Goal: Task Accomplishment & Management: Use online tool/utility

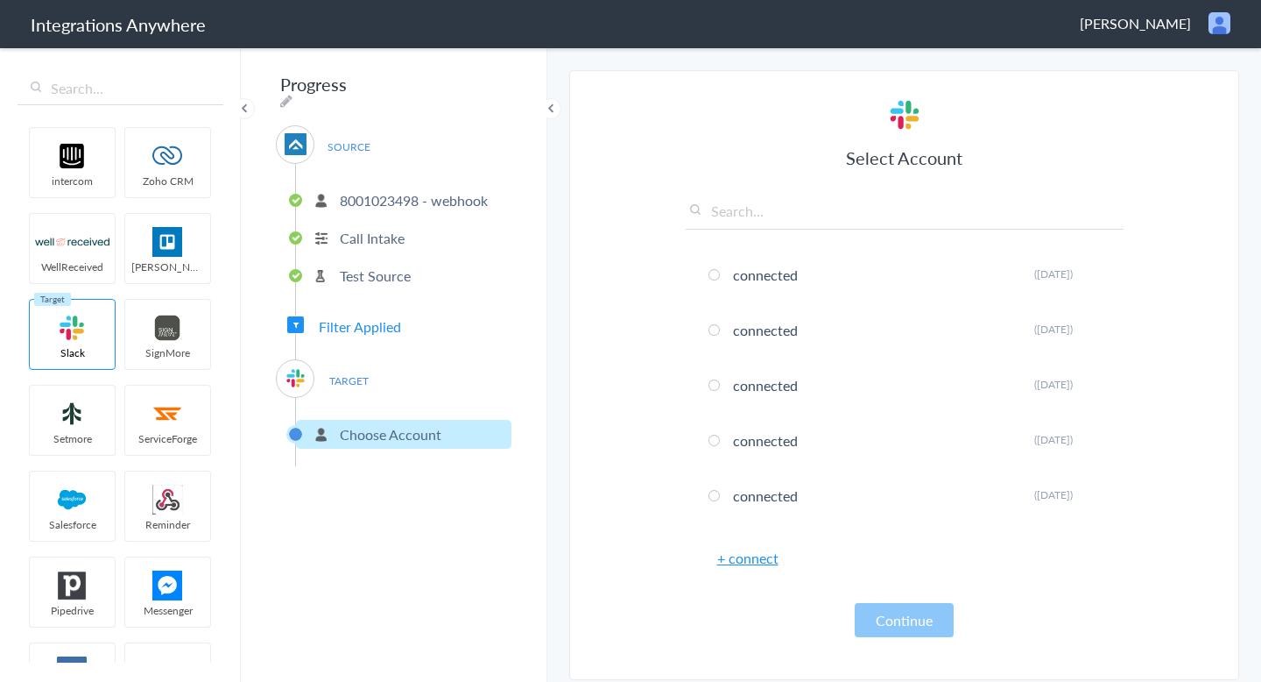
click at [754, 555] on link "+ connect" at bounding box center [747, 558] width 61 height 20
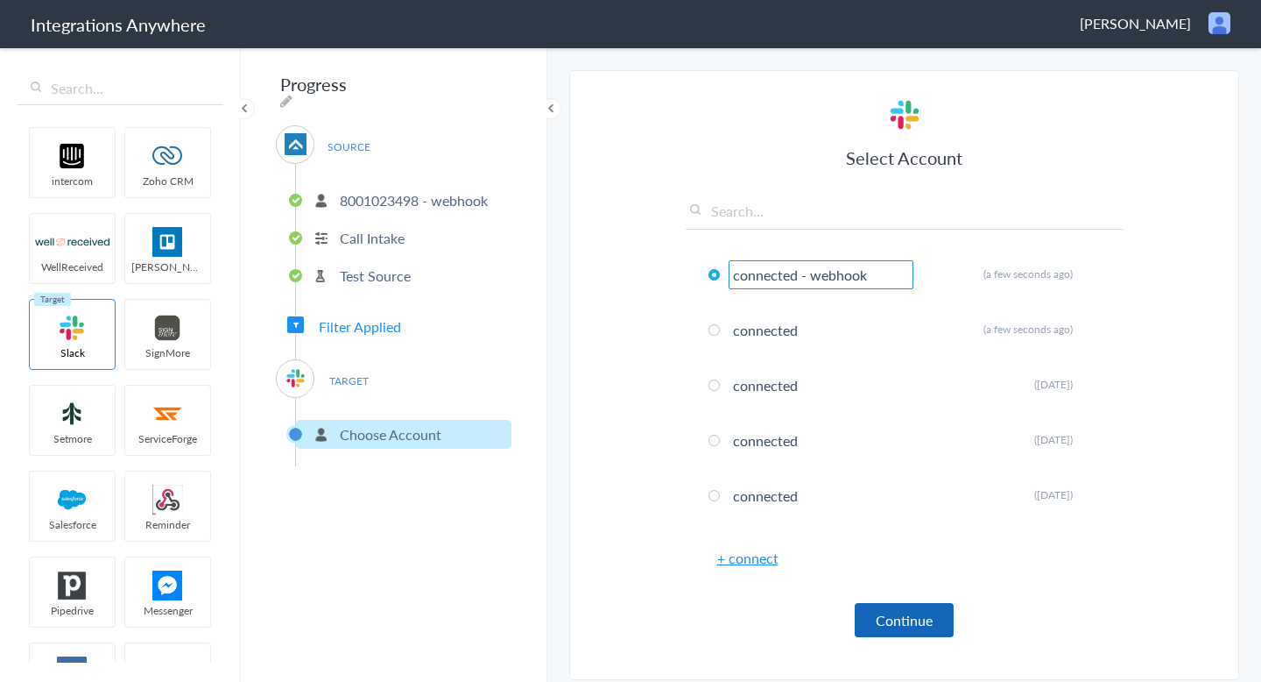
type input "connected - webhook"
click at [907, 632] on button "Continue" at bounding box center [904, 620] width 99 height 34
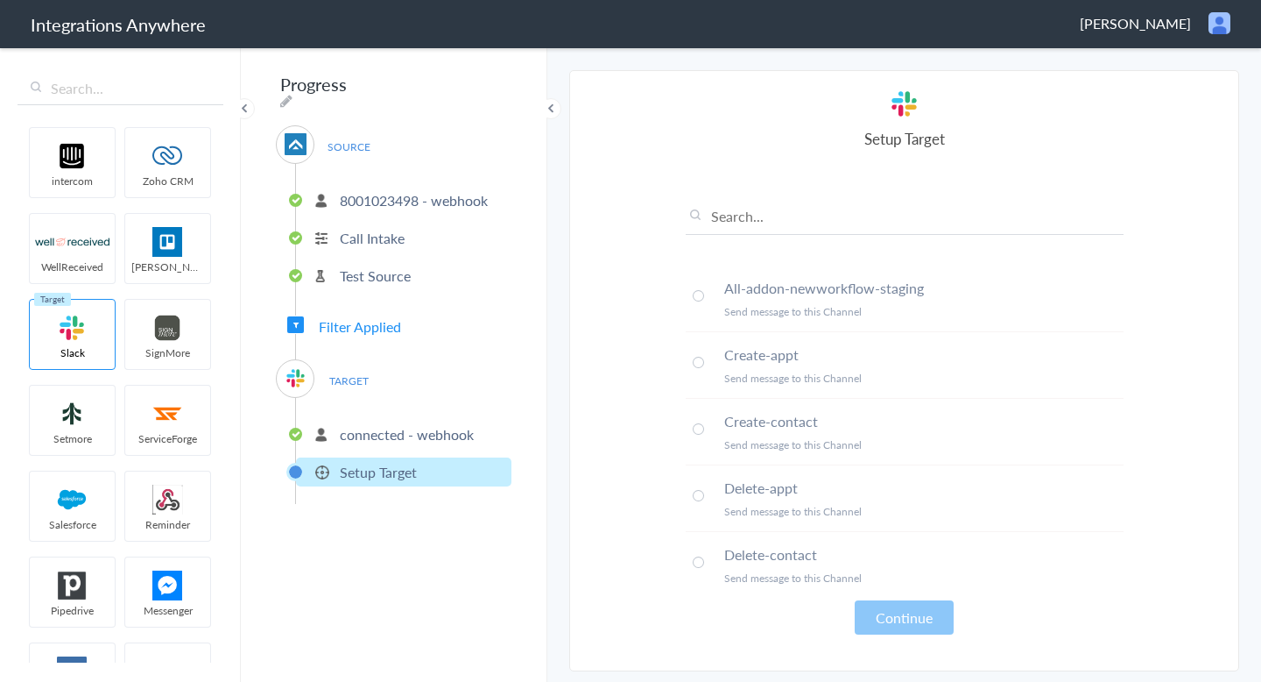
click at [704, 298] on li "All-addon-newworkflow-staging Send message to this Channel" at bounding box center [905, 298] width 438 height 67
click at [913, 608] on button "Continue" at bounding box center [904, 617] width 99 height 34
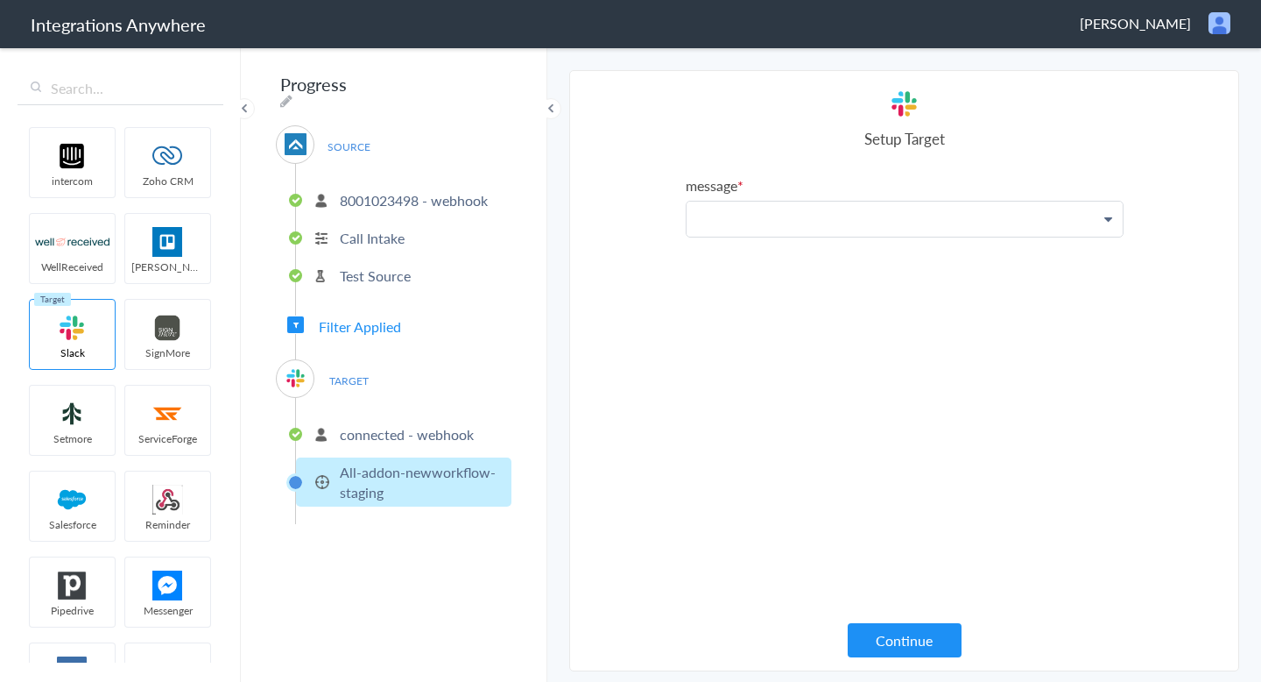
click at [741, 205] on p at bounding box center [905, 218] width 436 height 35
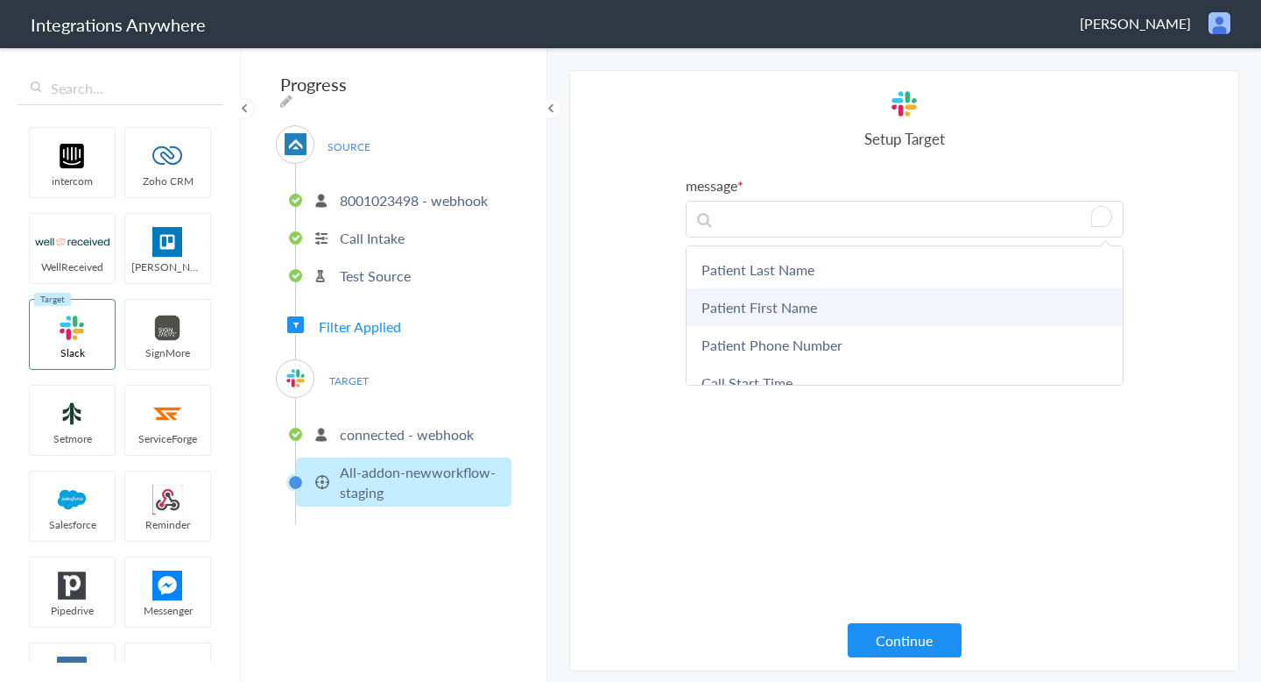
click at [753, 298] on link "Patient First Name" at bounding box center [905, 307] width 436 height 38
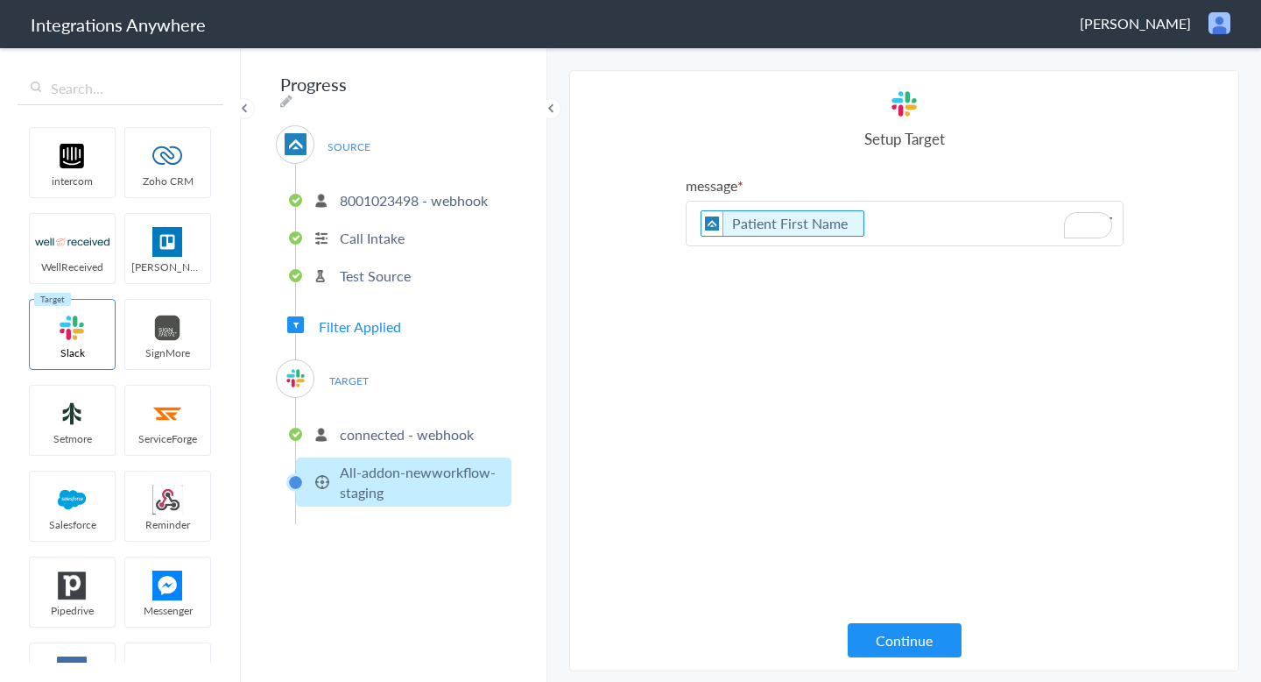
click at [900, 232] on p "Patient First Name" at bounding box center [905, 223] width 436 height 44
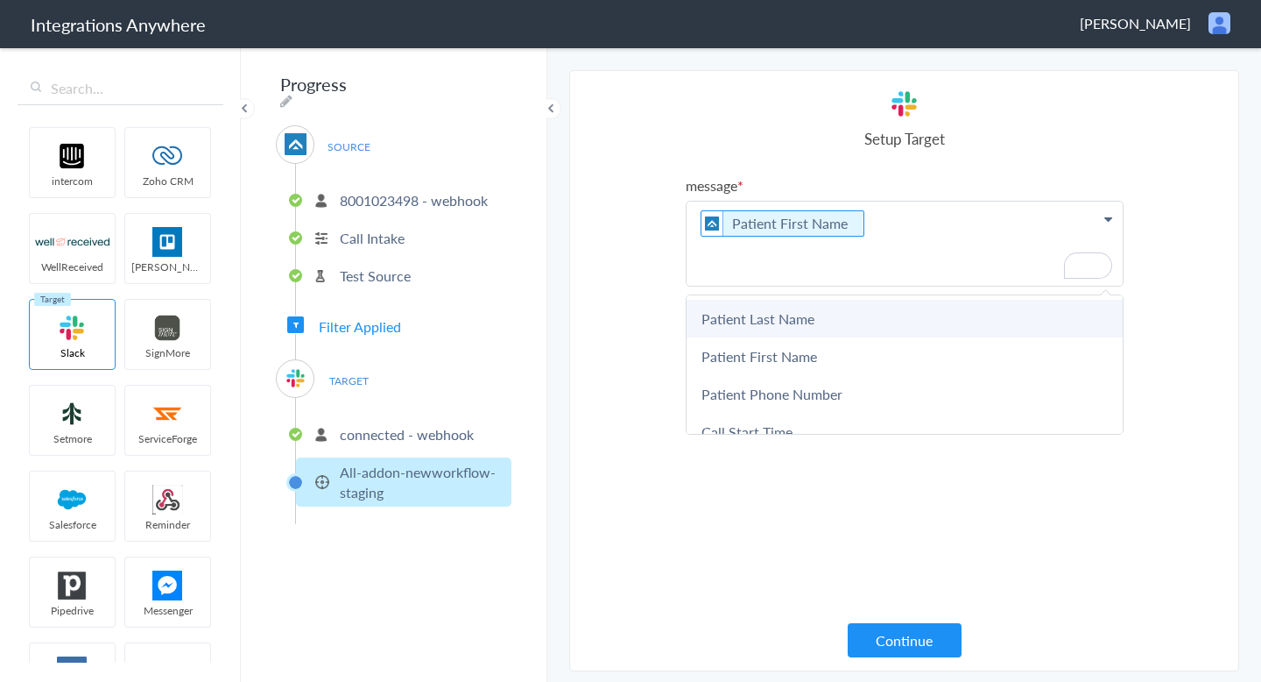
click at [836, 326] on link "Patient Last Name" at bounding box center [905, 319] width 436 height 38
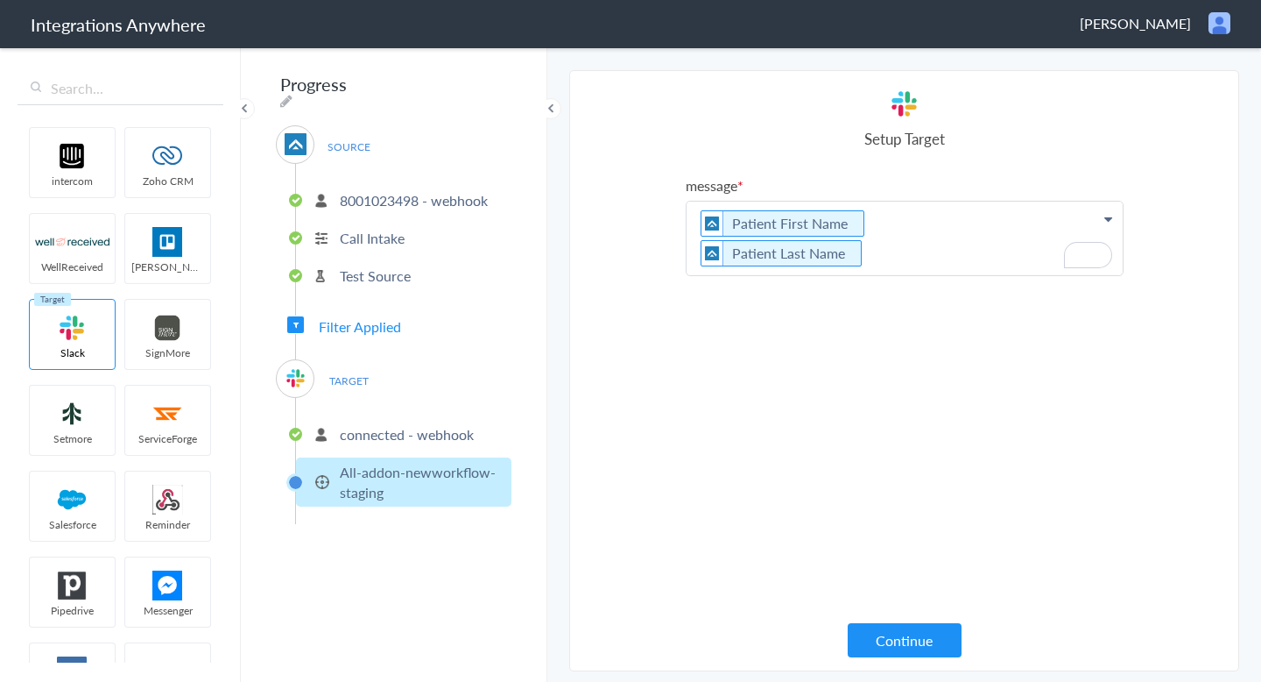
click at [877, 266] on p "Patient First Name Patient Last Name" at bounding box center [905, 238] width 436 height 74
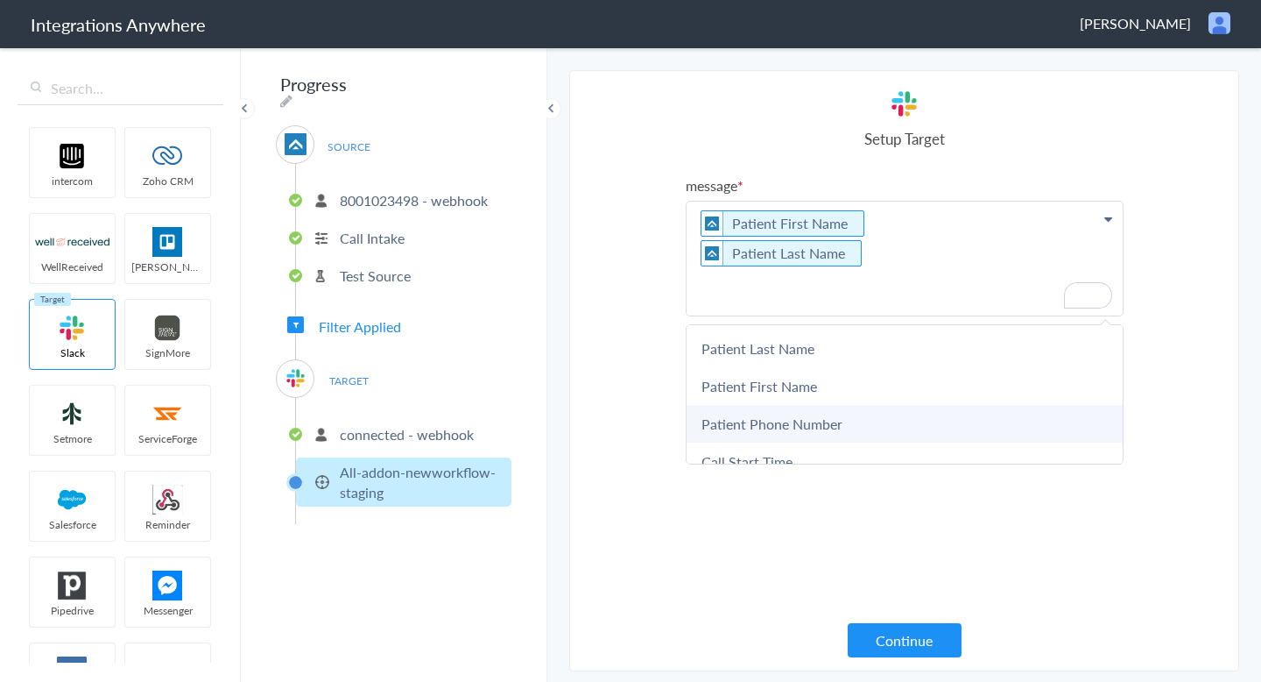
click at [815, 416] on link "Patient Phone Number" at bounding box center [905, 424] width 436 height 38
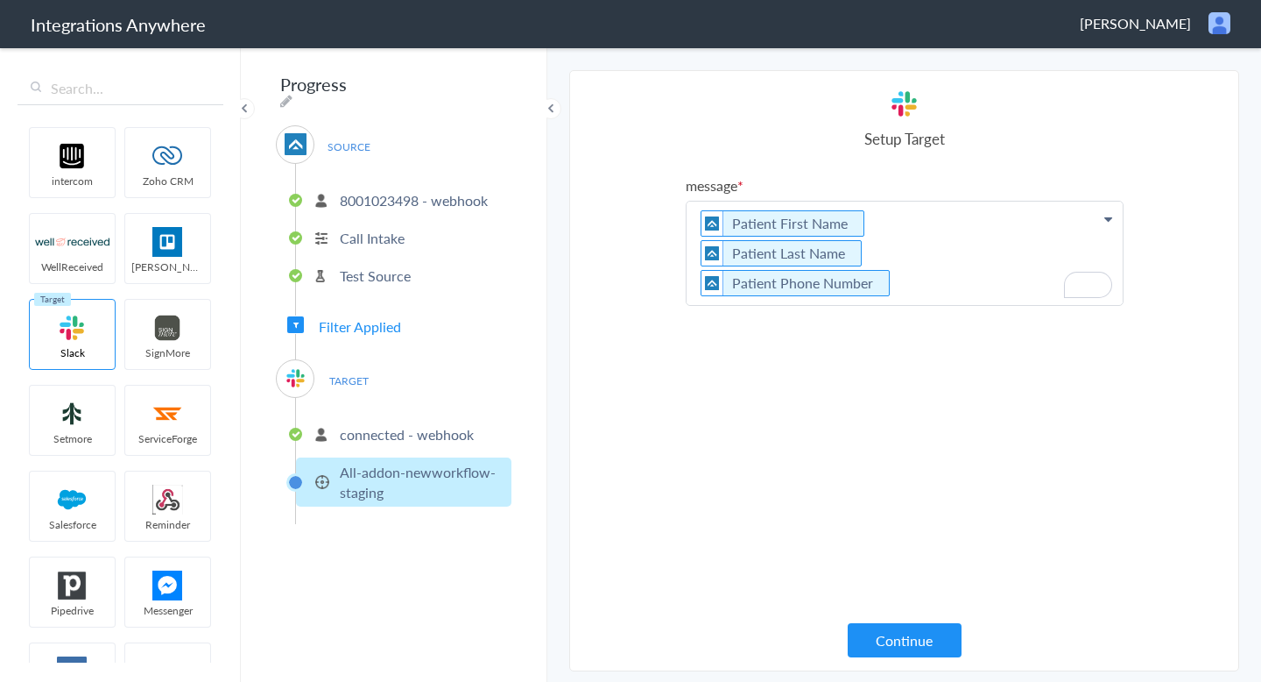
click at [912, 286] on p "Patient First Name Patient Last Name Patient Phone Number" at bounding box center [905, 252] width 436 height 103
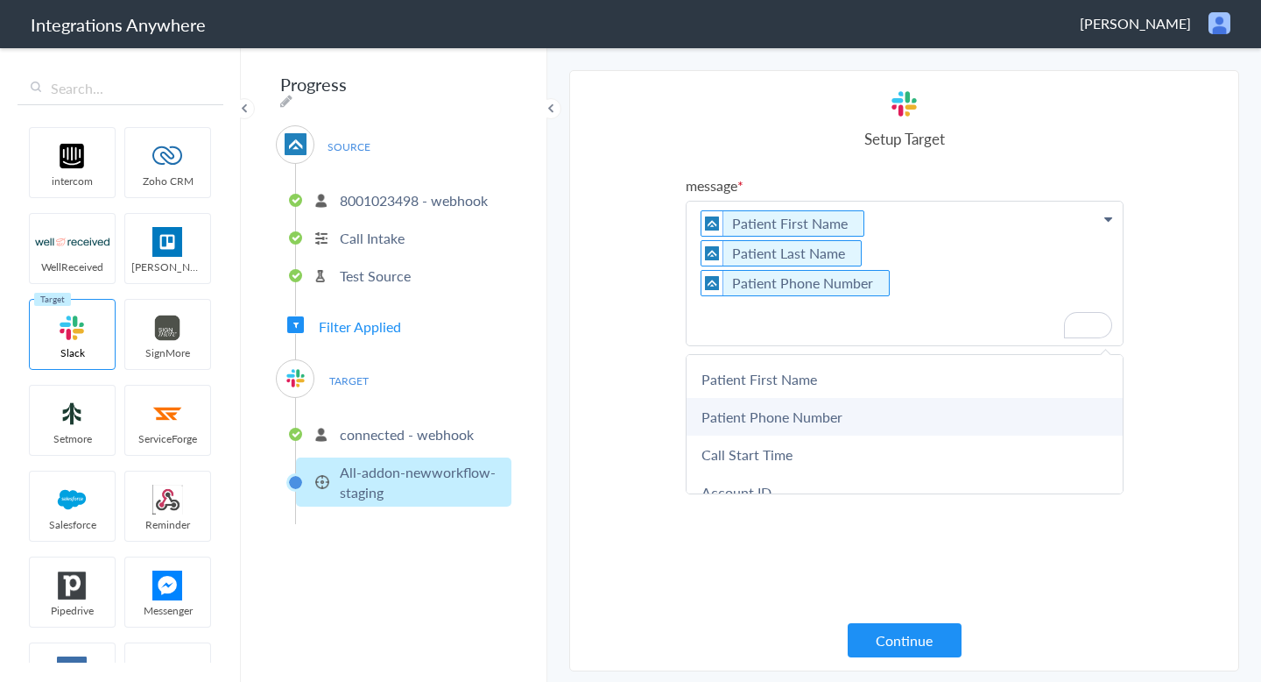
scroll to position [39, 0]
click at [805, 454] on link "Call Start Time" at bounding box center [905, 452] width 436 height 38
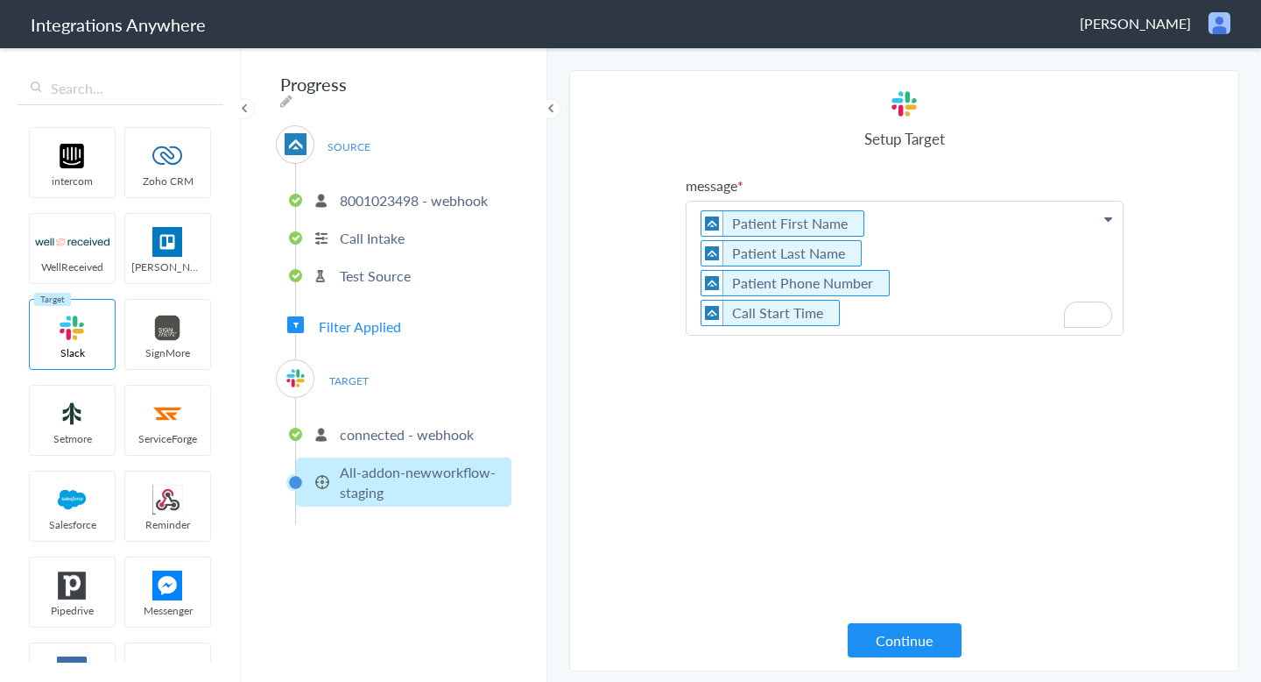
click at [871, 316] on p "Patient First Name Patient Last Name Patient Phone Number Call Start Time" at bounding box center [905, 267] width 436 height 133
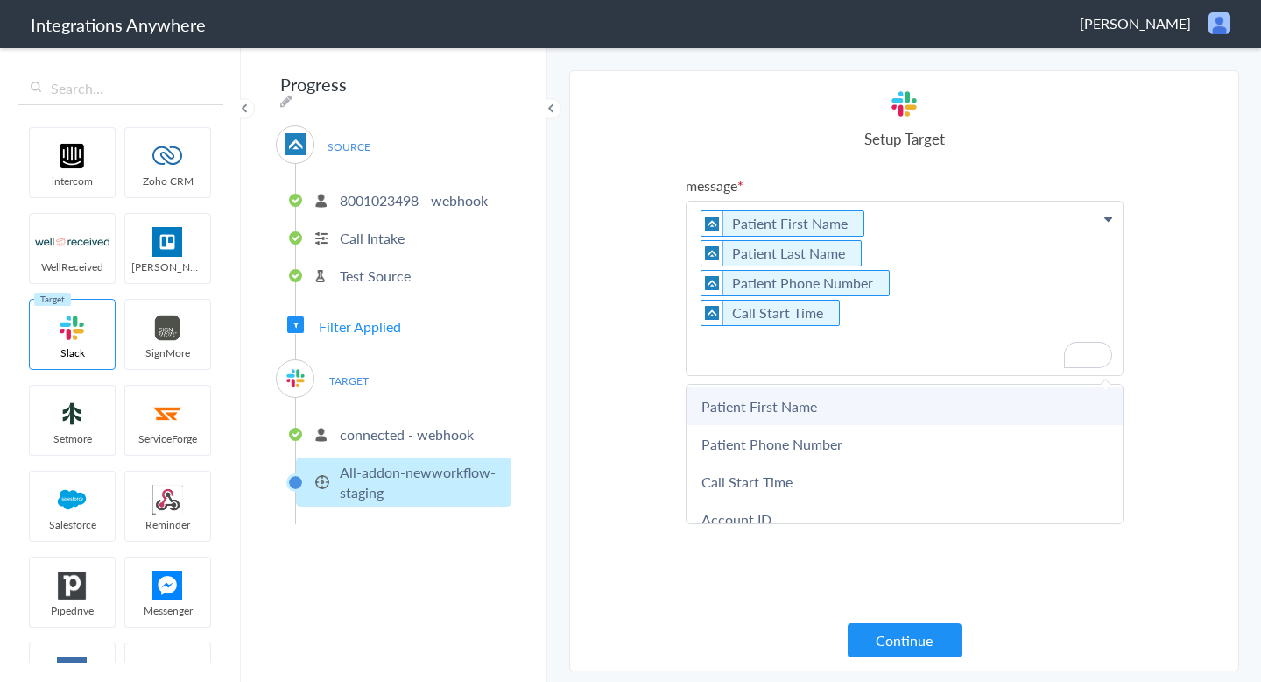
scroll to position [133, 0]
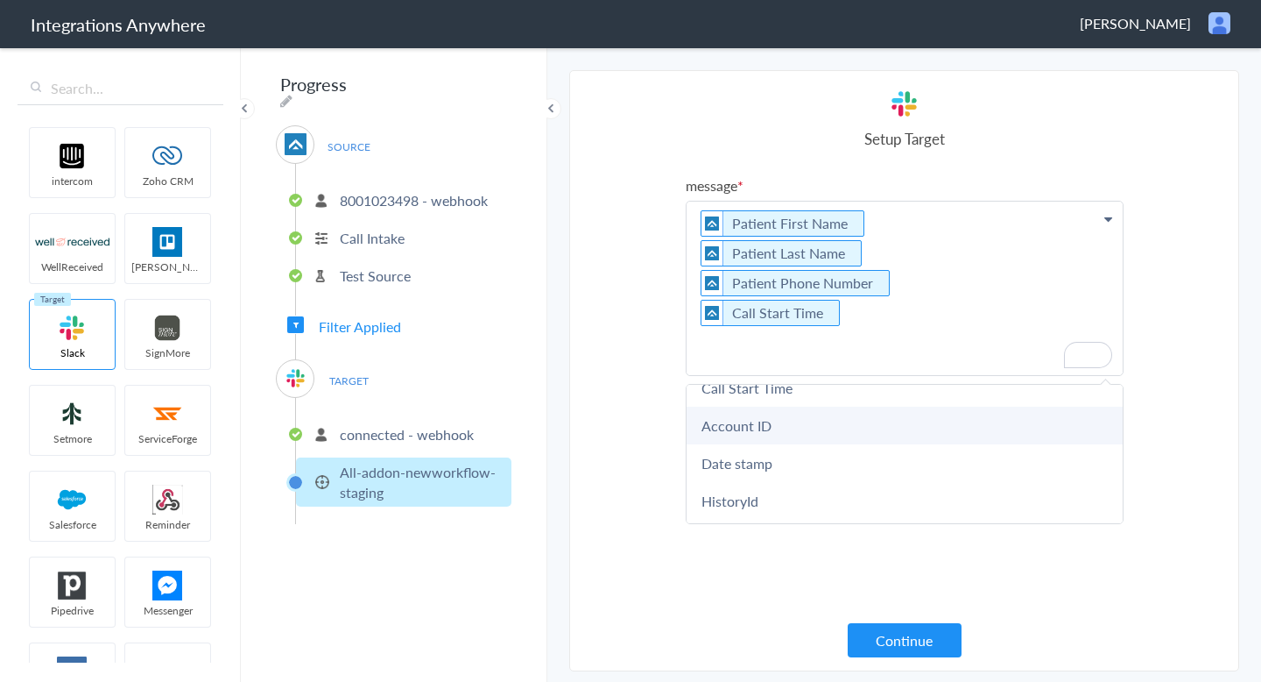
click at [807, 433] on link "Account ID" at bounding box center [905, 425] width 436 height 38
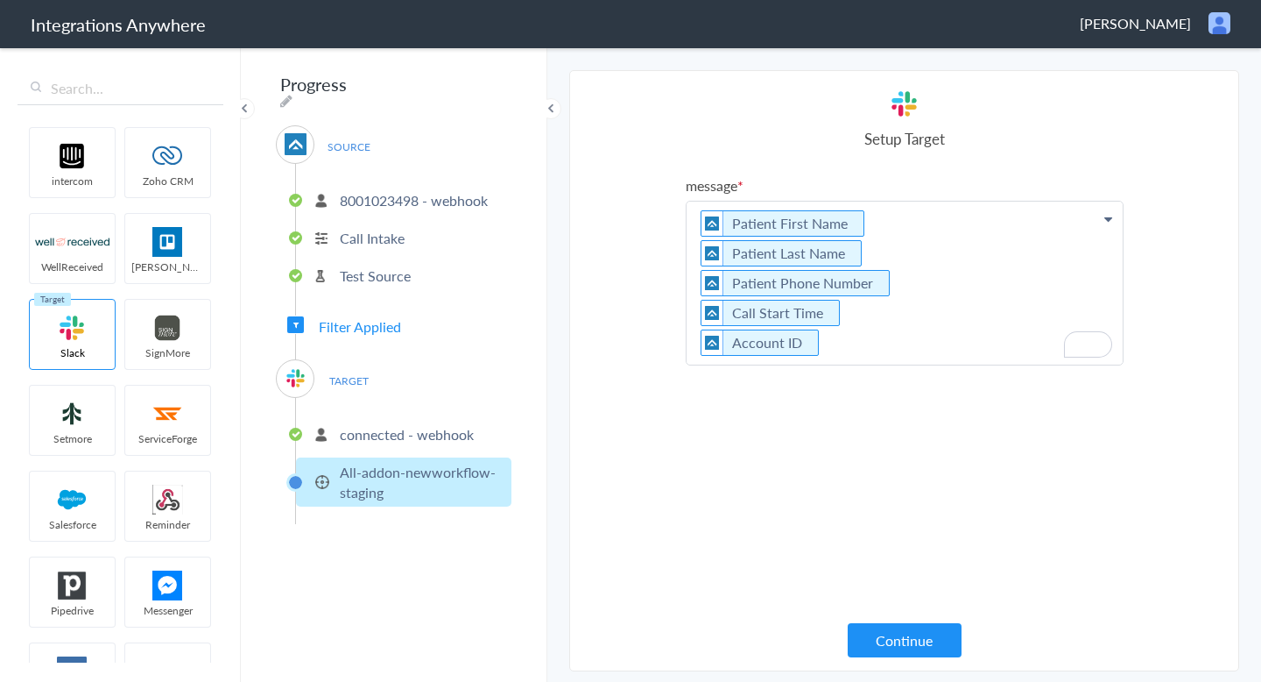
click at [829, 343] on p "Patient First Name Patient Last Name Patient Phone Number Call Start Time Accou…" at bounding box center [905, 282] width 436 height 163
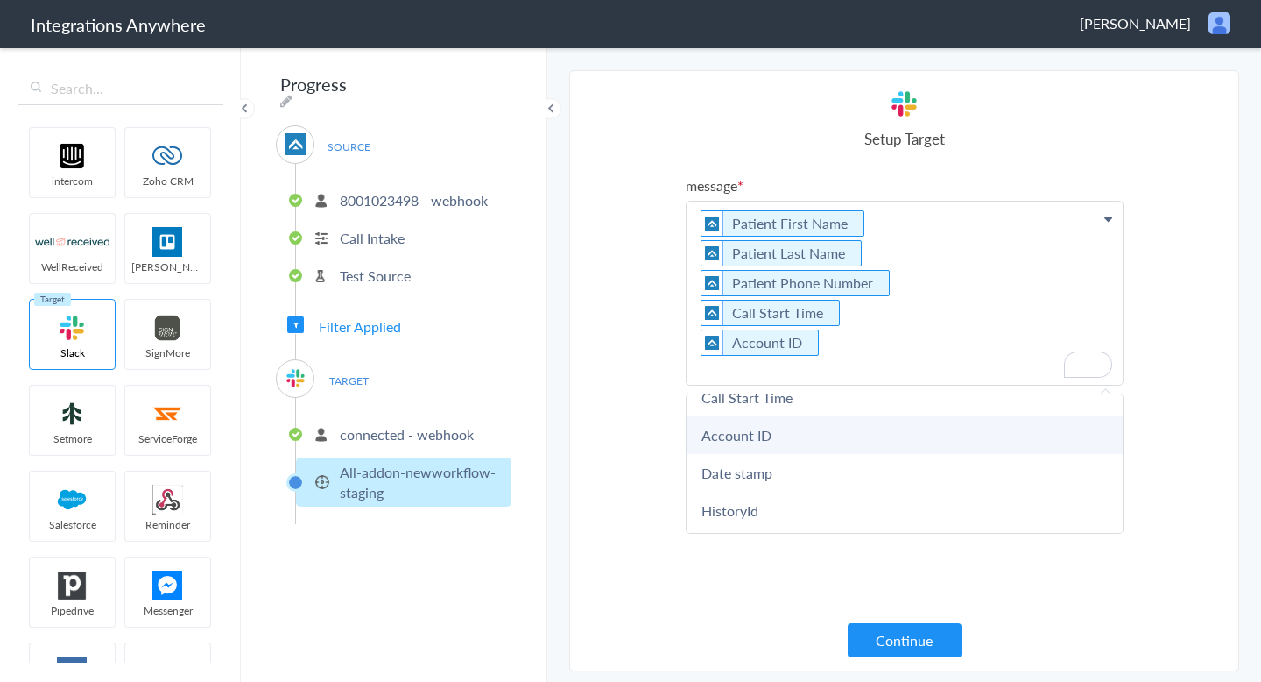
click at [809, 428] on link "Account ID" at bounding box center [905, 435] width 436 height 38
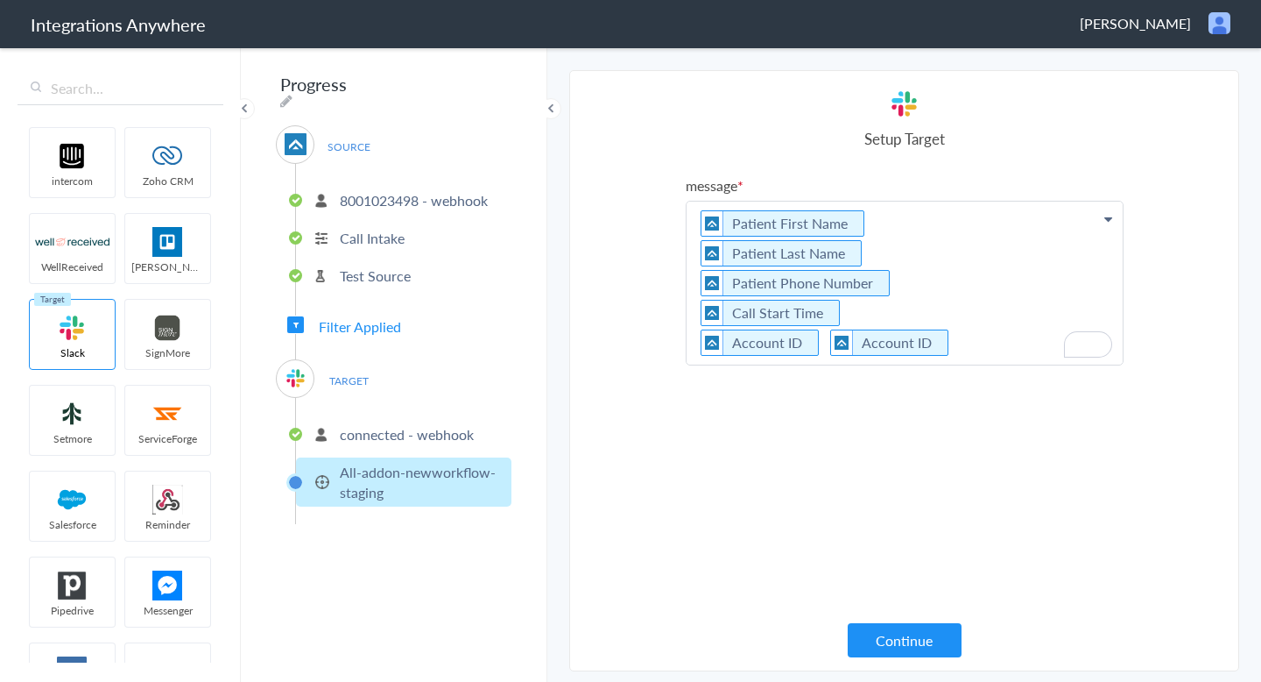
click at [814, 343] on p "Patient First Name Patient Last Name Patient Phone Number Call Start Time Accou…" at bounding box center [905, 282] width 436 height 163
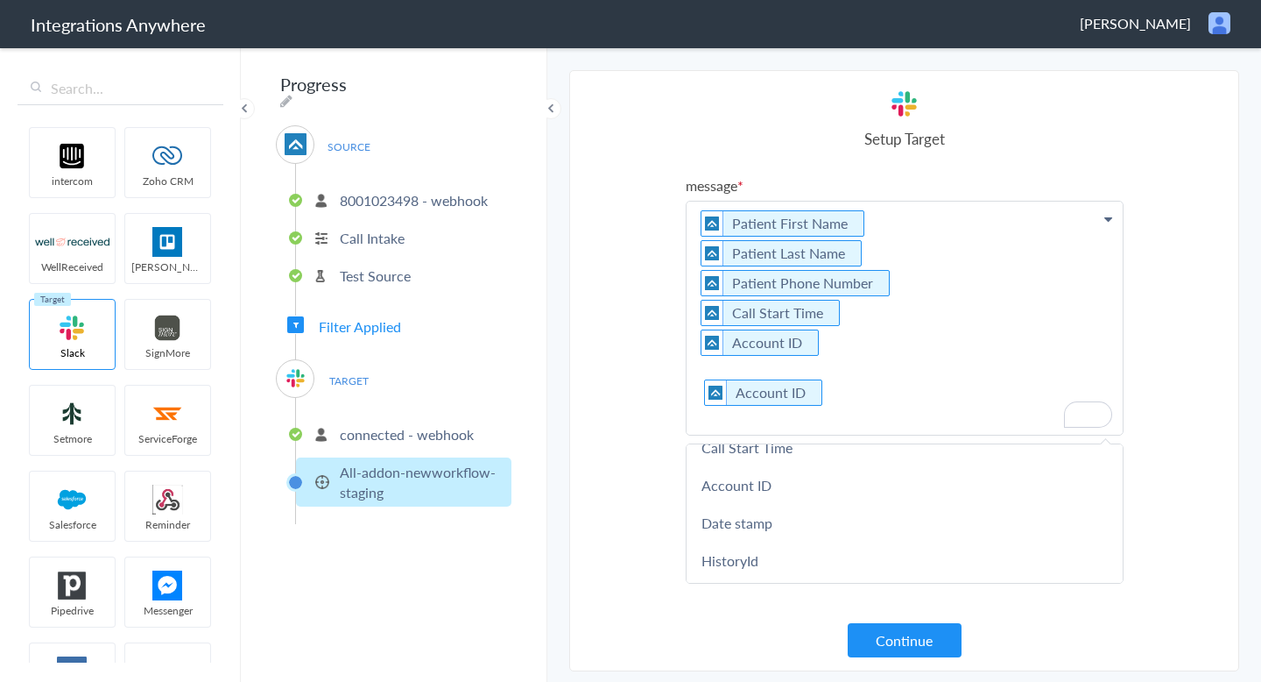
click at [847, 376] on p "Patient First Name Patient Last Name Patient Phone Number Call Start Time Accou…" at bounding box center [905, 317] width 436 height 233
click at [834, 394] on p "Patient First Name Patient Last Name Patient Phone Number Call Start Time Accou…" at bounding box center [905, 317] width 436 height 233
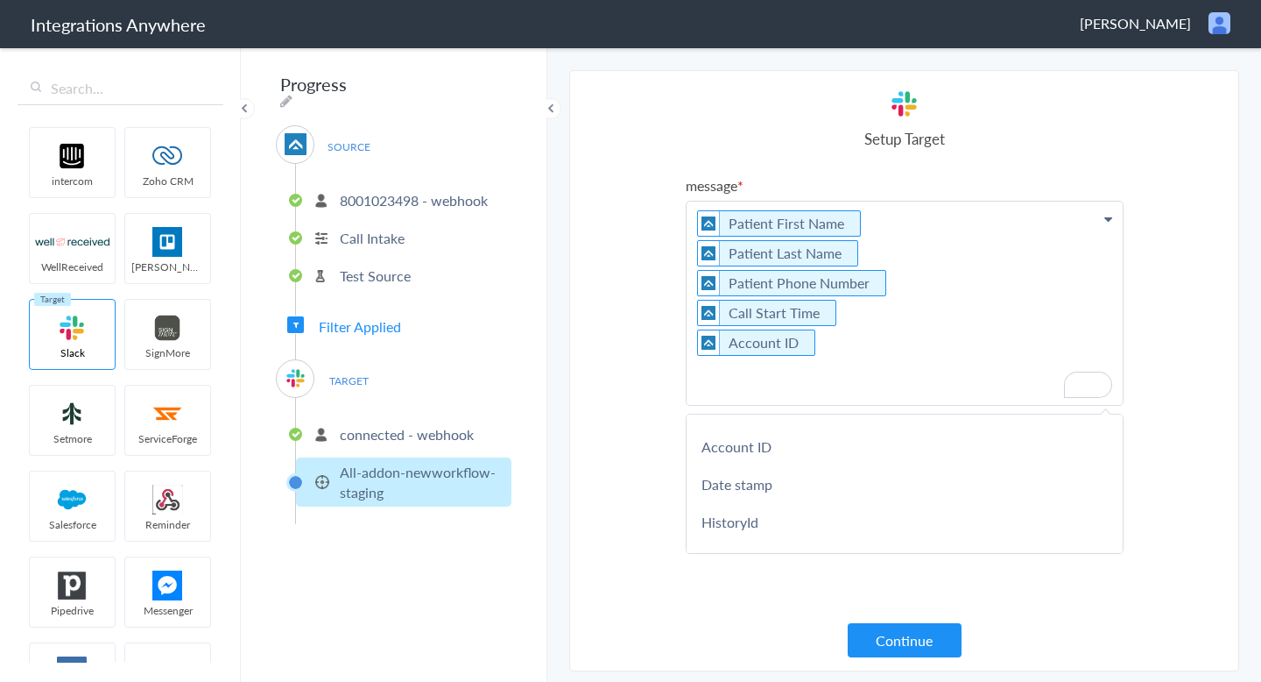
scroll to position [145, 0]
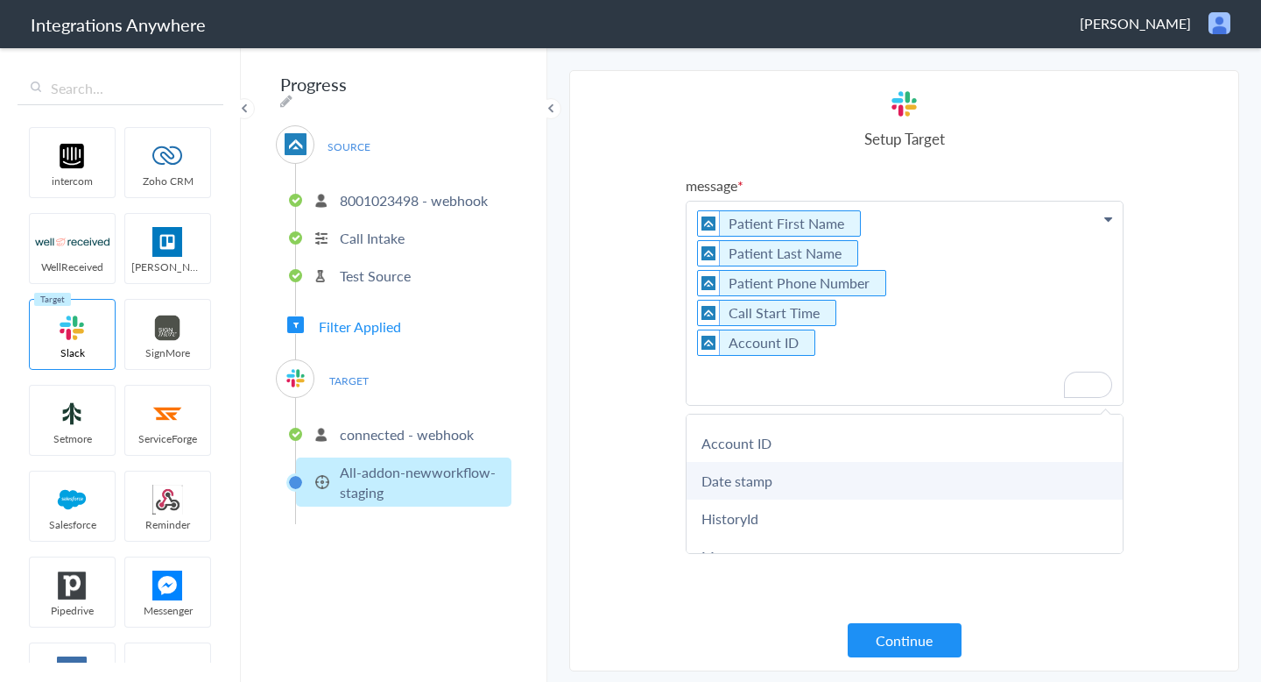
click at [754, 484] on link "Date stamp" at bounding box center [905, 481] width 436 height 38
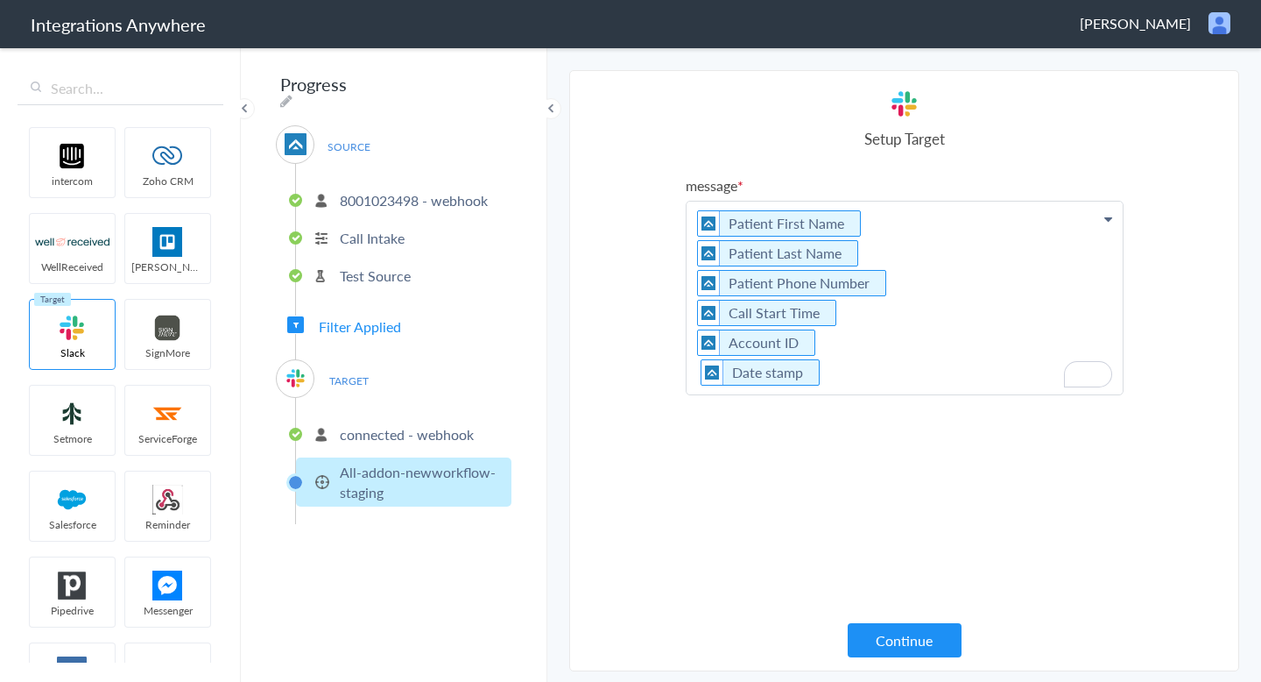
click at [843, 362] on p "Patient First Name Patient Last Name Patient Phone Number Call Start Time Accou…" at bounding box center [905, 297] width 436 height 193
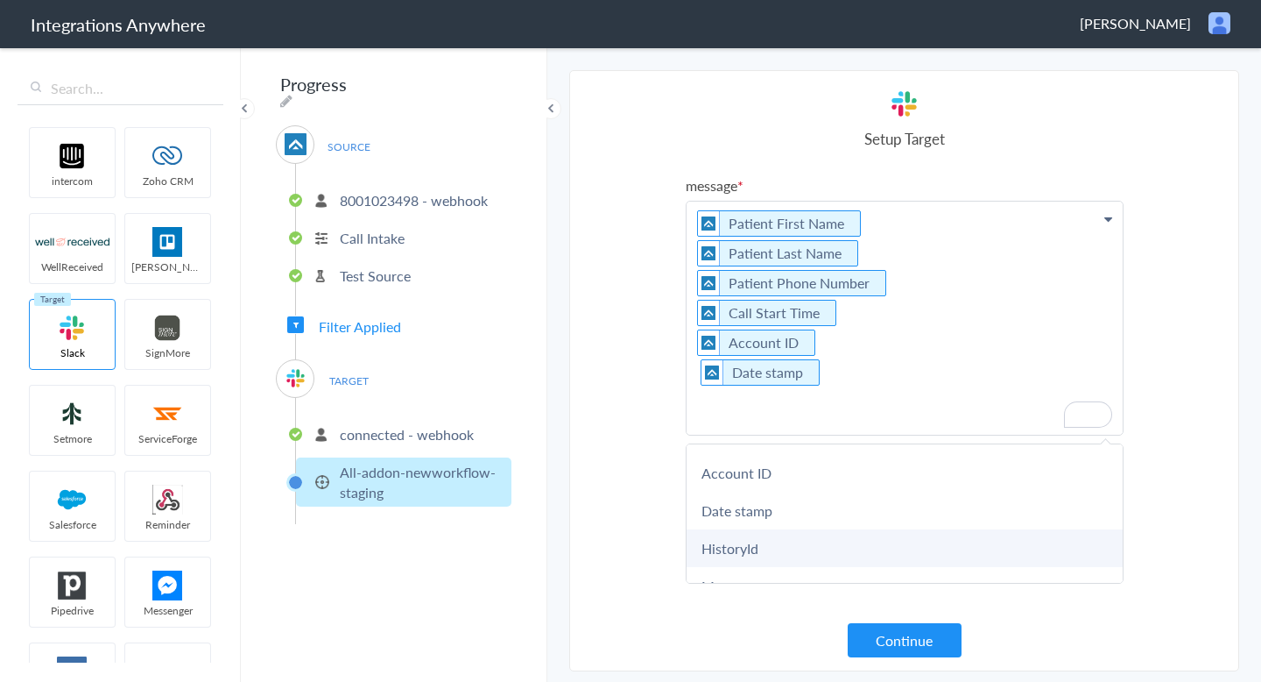
click at [766, 546] on link "HistoryId" at bounding box center [905, 548] width 436 height 38
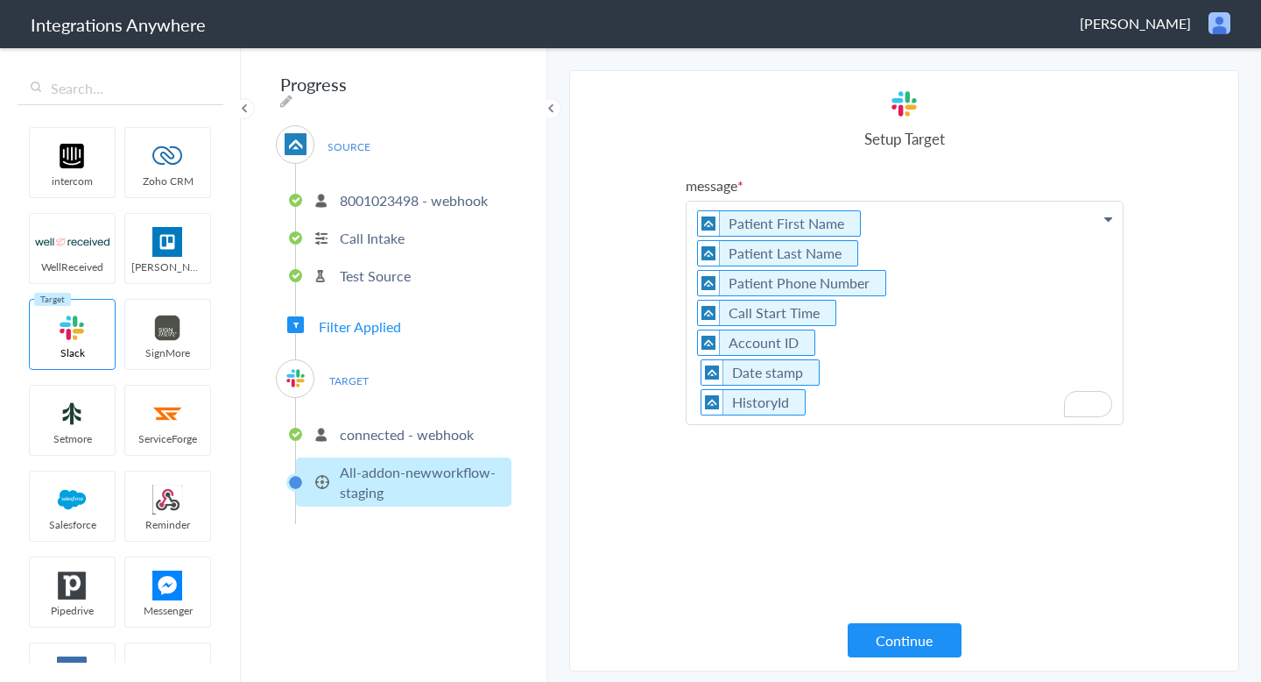
click at [824, 406] on p "Patient First Name Patient Last Name Patient Phone Number Call Start Time Accou…" at bounding box center [905, 312] width 436 height 223
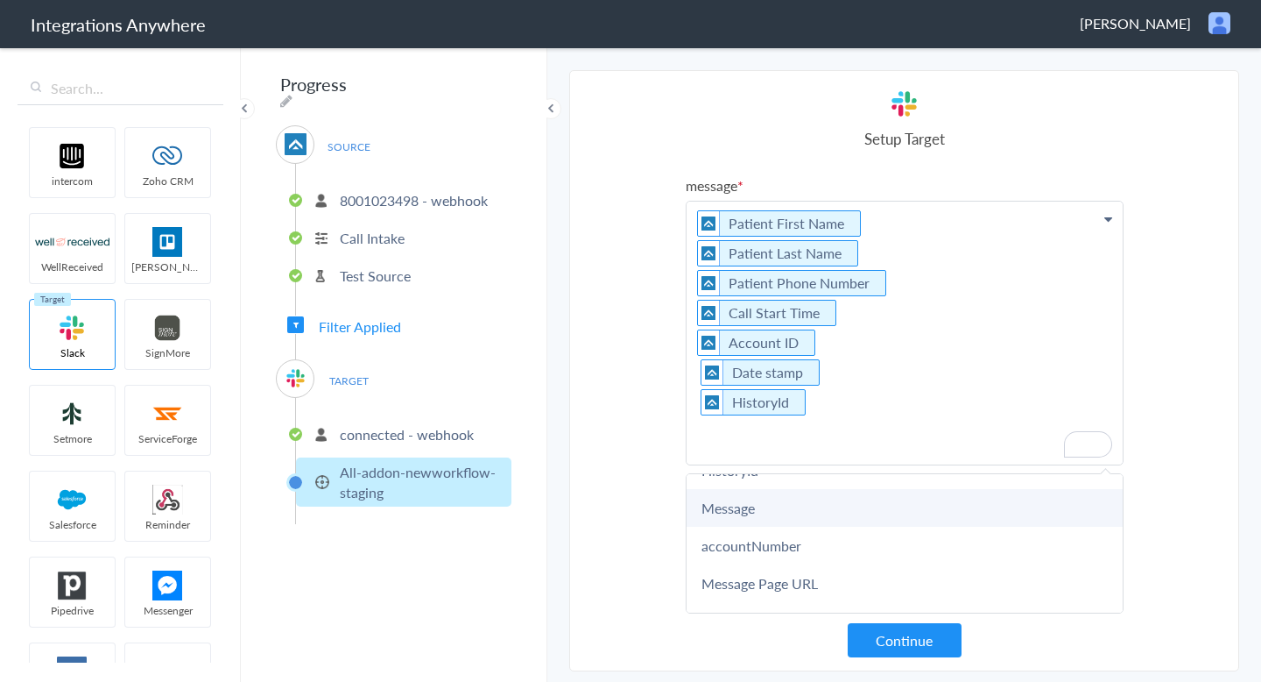
click at [757, 514] on link "Message" at bounding box center [905, 508] width 436 height 38
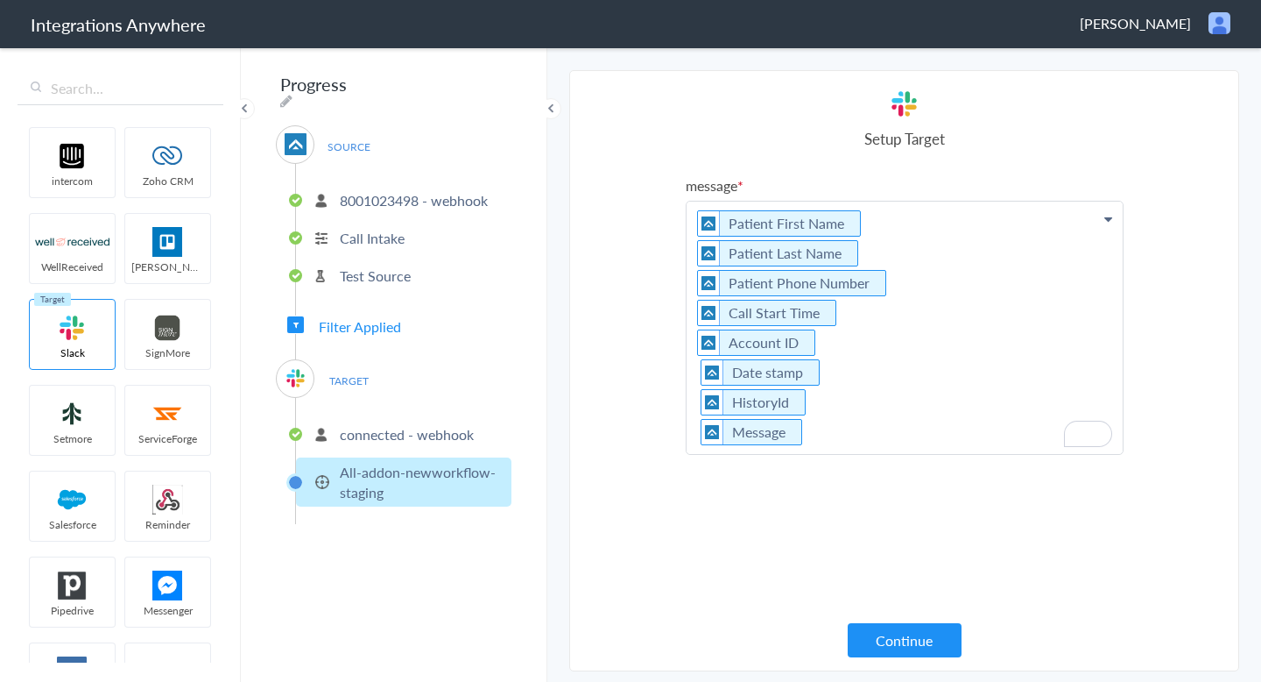
click at [818, 440] on p "Patient First Name Patient Last Name Patient Phone Number Call Start Time Accou…" at bounding box center [905, 327] width 436 height 252
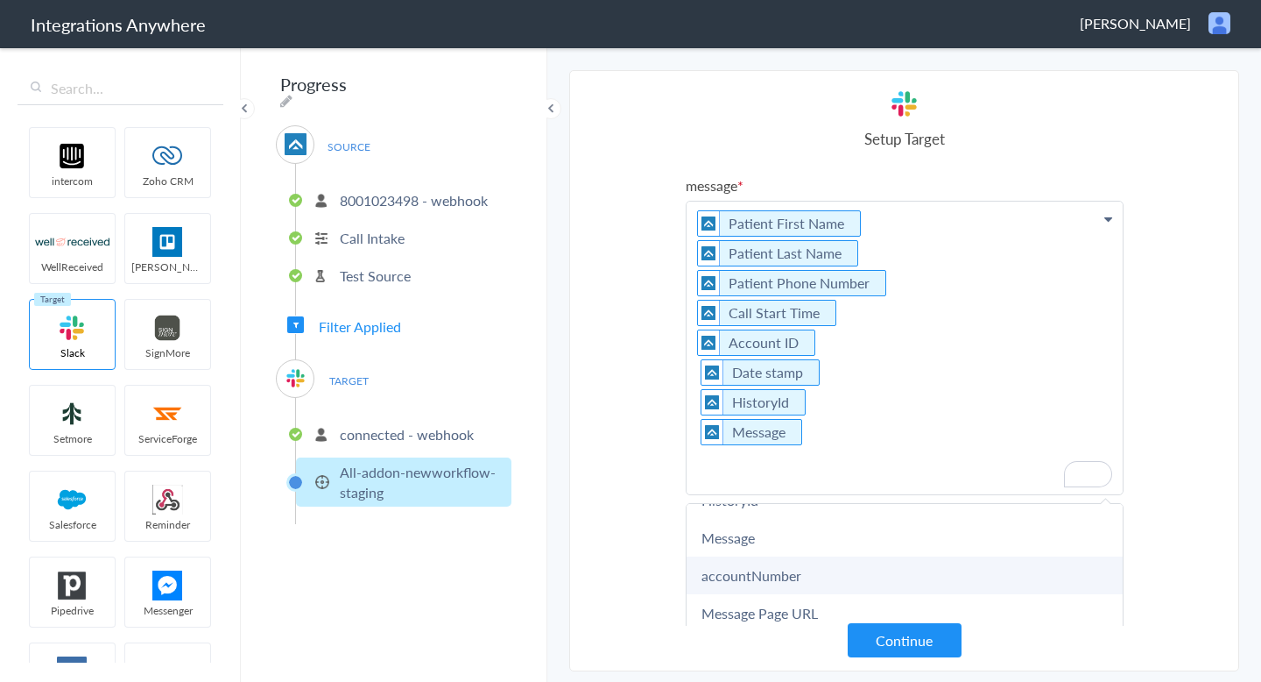
click at [772, 576] on link "accountNumber" at bounding box center [905, 575] width 436 height 38
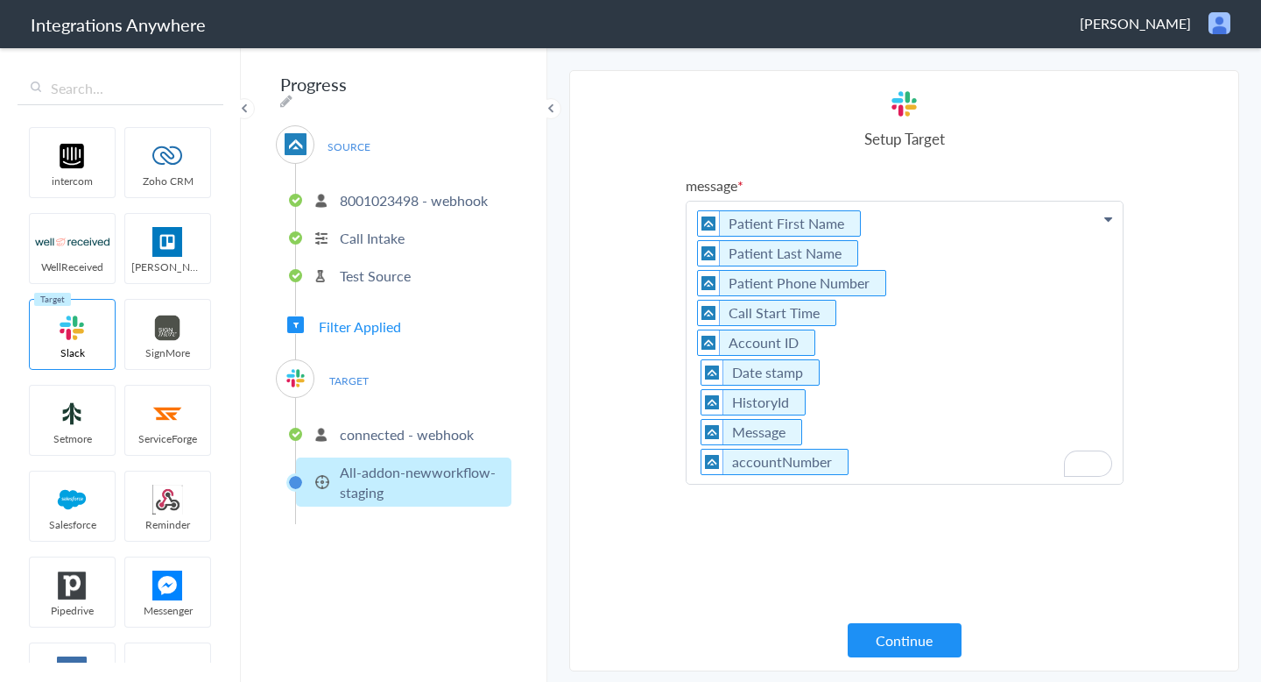
click at [862, 458] on p "Patient First Name Patient Last Name Patient Phone Number Call Start Time Accou…" at bounding box center [905, 342] width 436 height 282
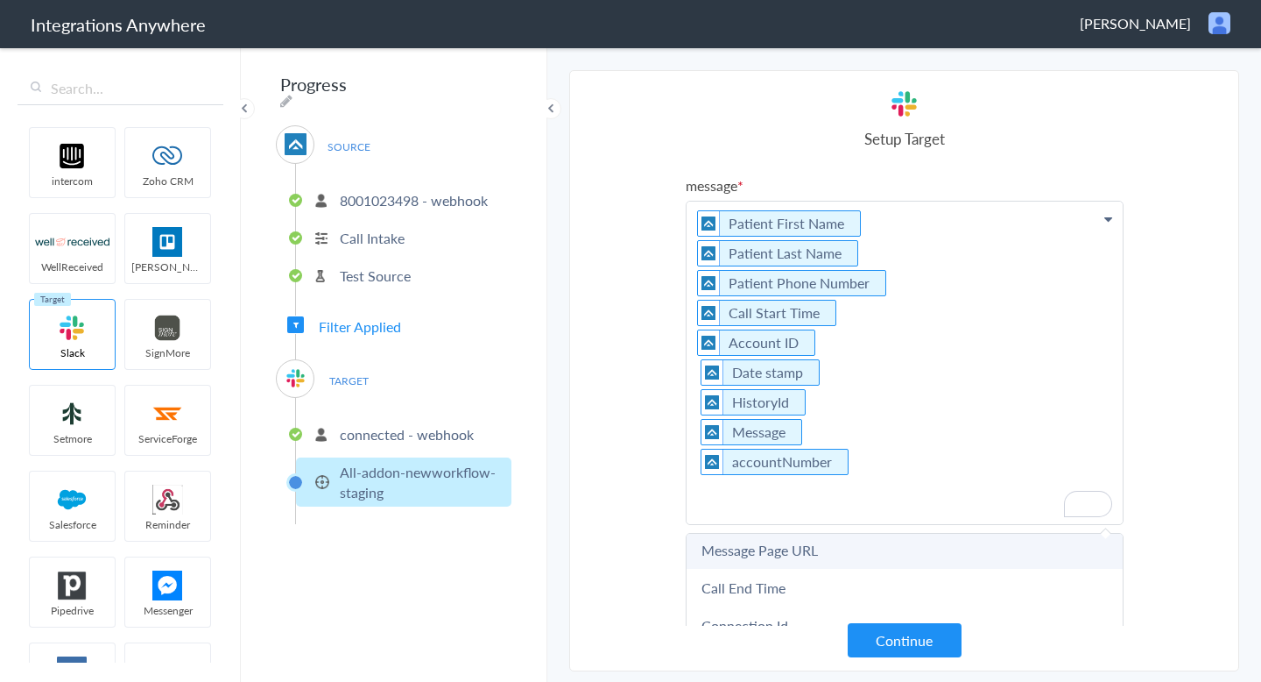
click at [769, 548] on link "Message Page URL" at bounding box center [905, 550] width 436 height 38
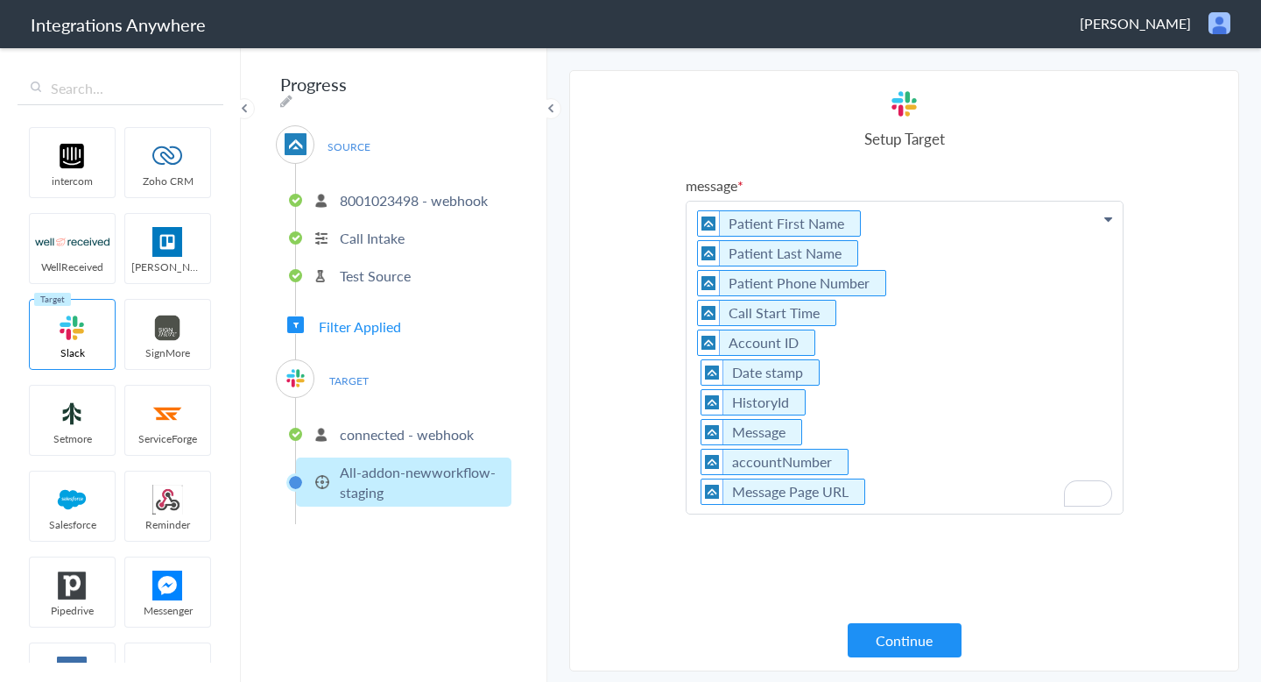
click at [899, 495] on p "Patient First Name Patient Last Name Patient Phone Number Call Start Time Accou…" at bounding box center [905, 357] width 436 height 312
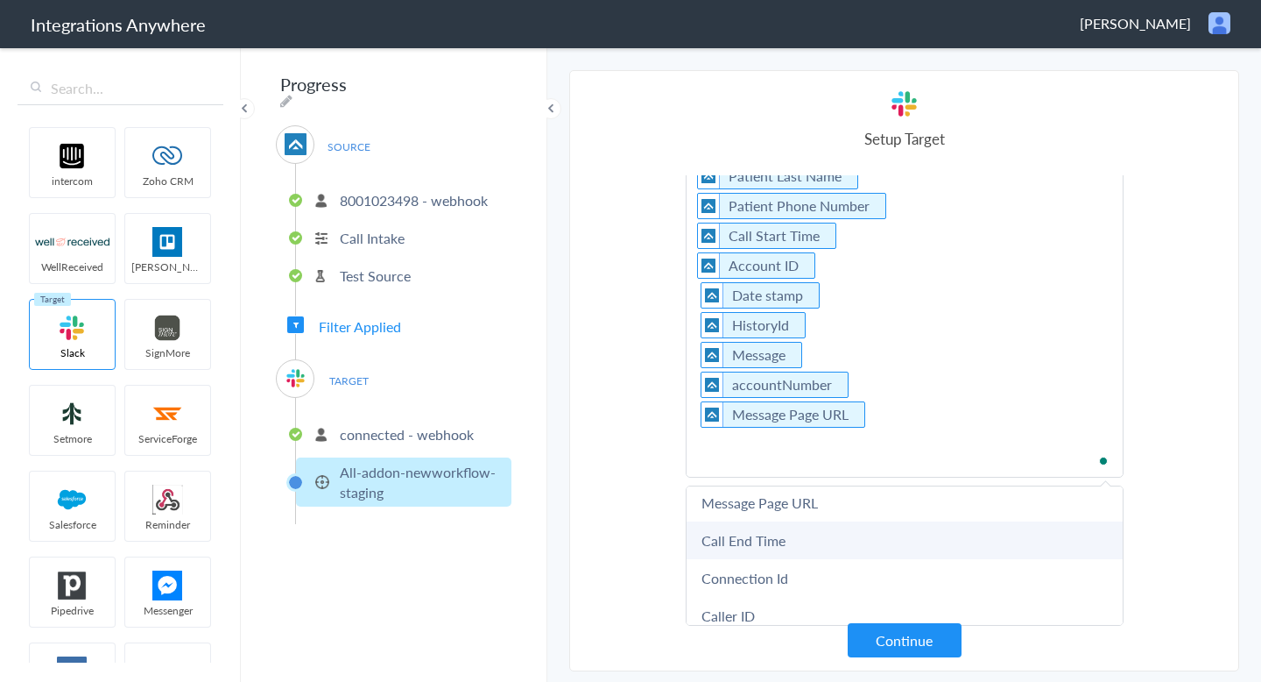
click at [809, 541] on link "Call End Time" at bounding box center [905, 540] width 436 height 38
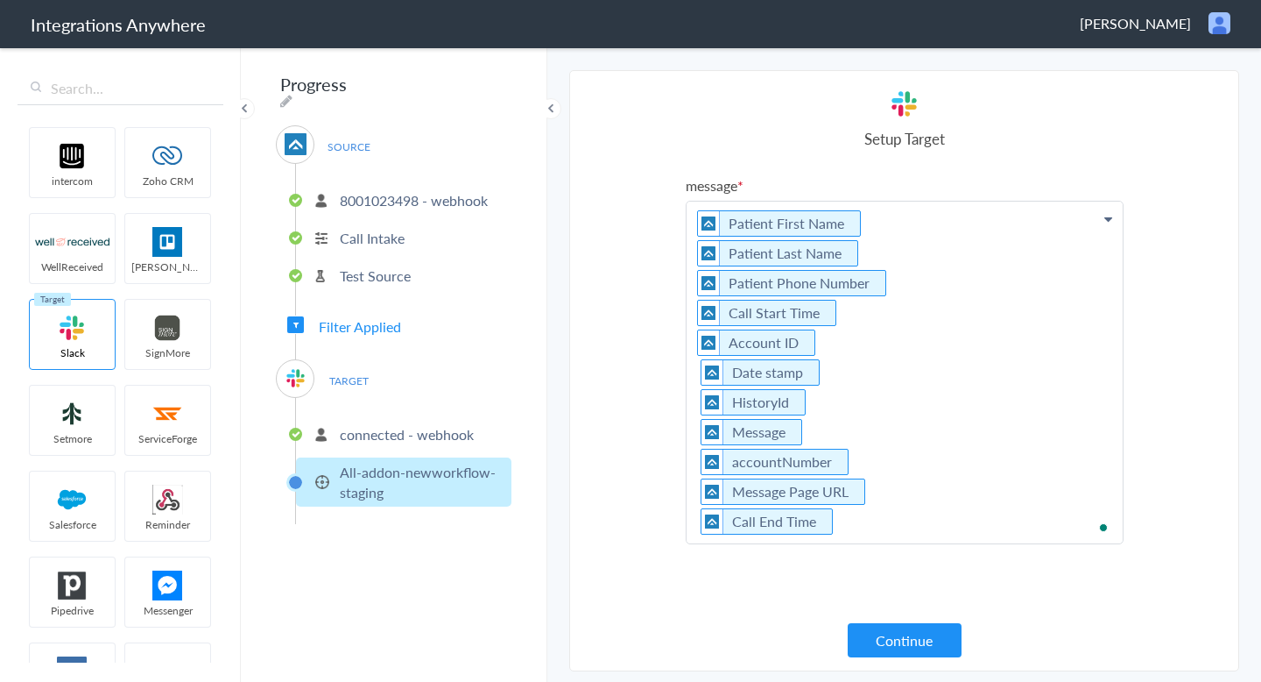
click at [864, 526] on p "Patient First Name Patient Last Name Patient Phone Number Call Start Time Accou…" at bounding box center [905, 372] width 436 height 342
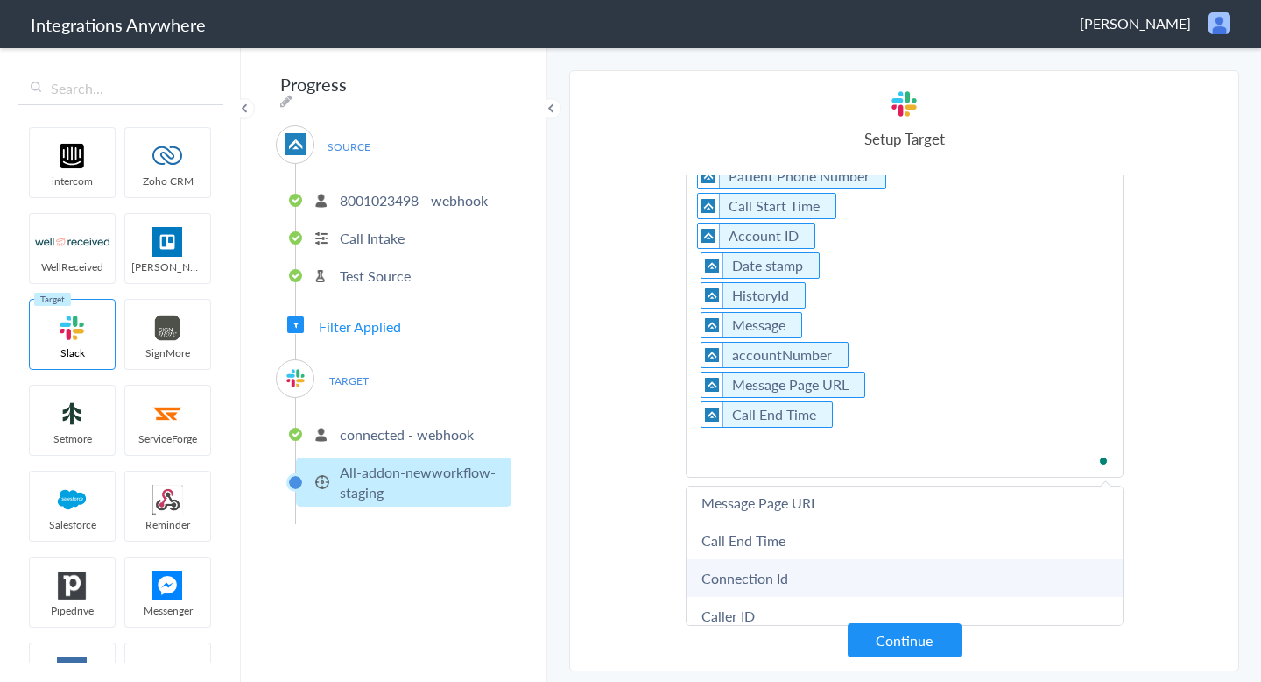
click at [802, 576] on link "Connection Id" at bounding box center [905, 578] width 436 height 38
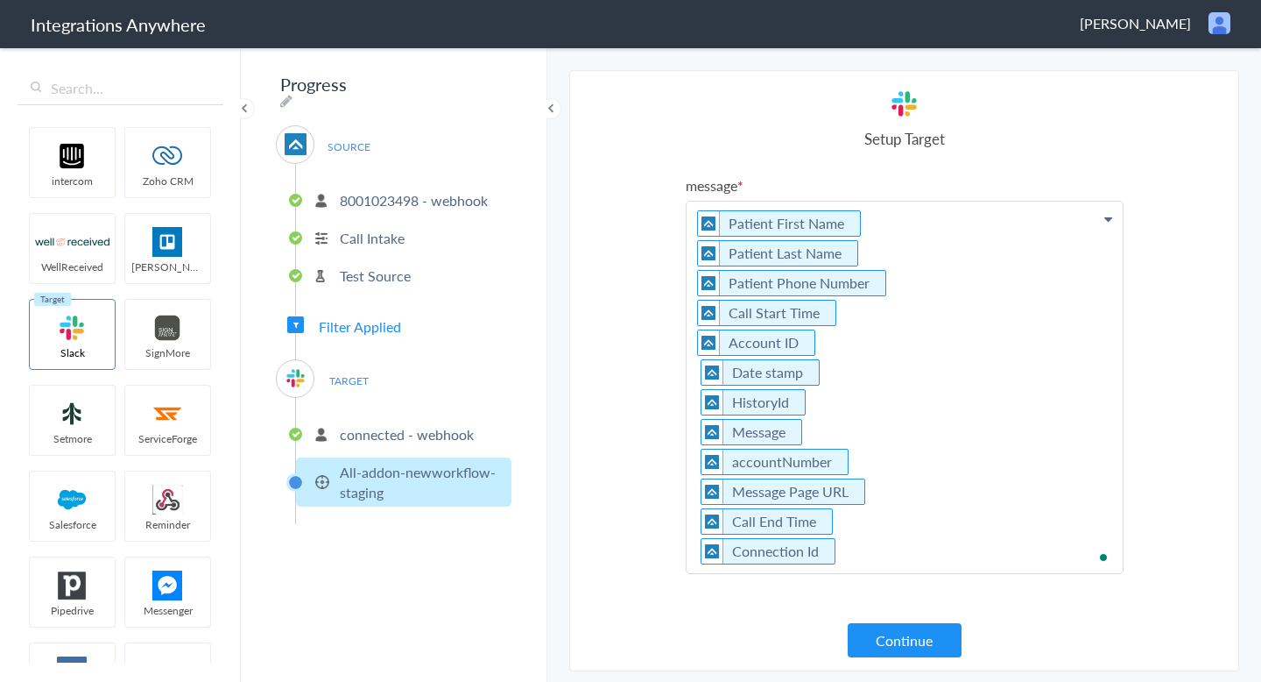
click at [840, 548] on p "Patient First Name Patient Last Name Patient Phone Number Call Start Time Accou…" at bounding box center [905, 386] width 436 height 371
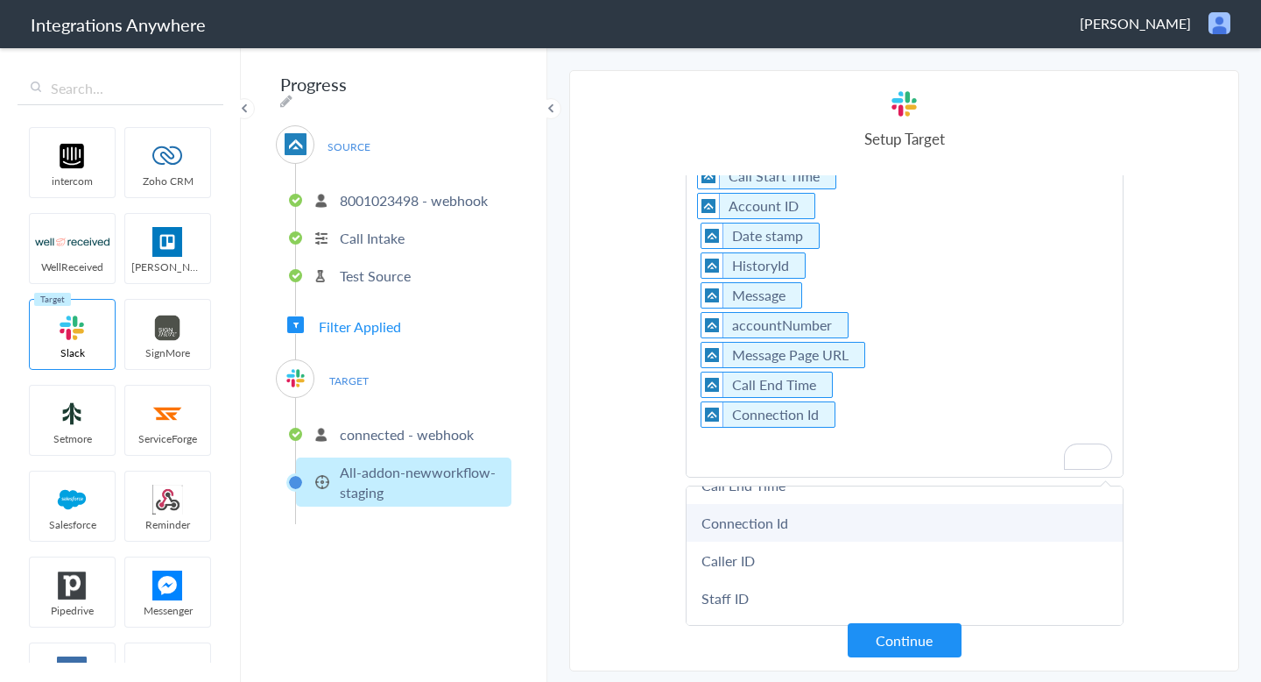
scroll to position [419, 0]
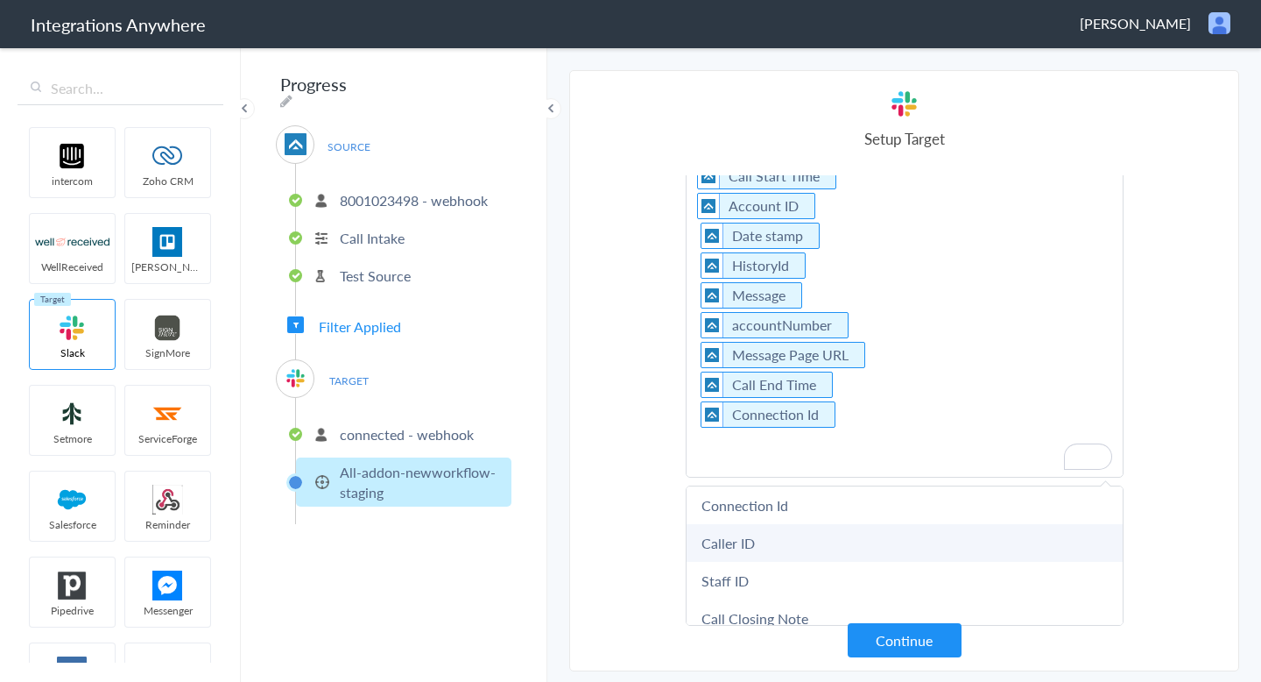
click at [779, 540] on link "Caller ID" at bounding box center [905, 543] width 436 height 38
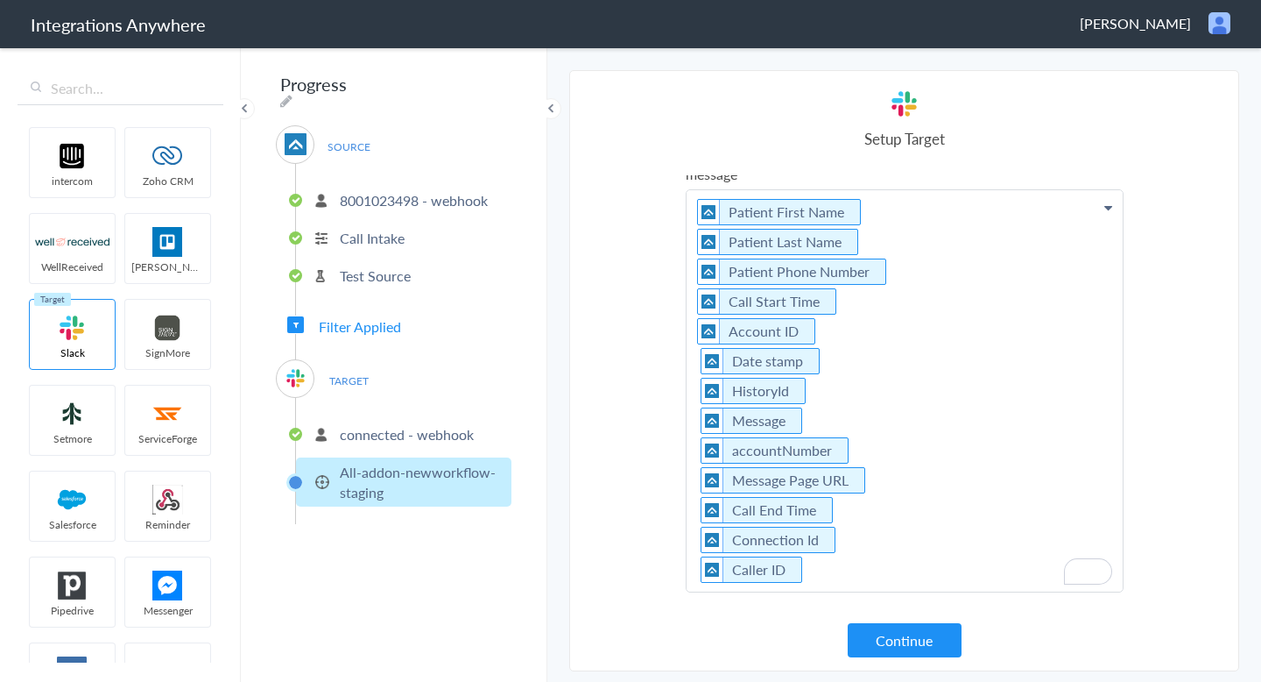
click at [840, 570] on p "Patient First Name Patient Last Name Patient Phone Number Call Start Time Accou…" at bounding box center [905, 390] width 436 height 401
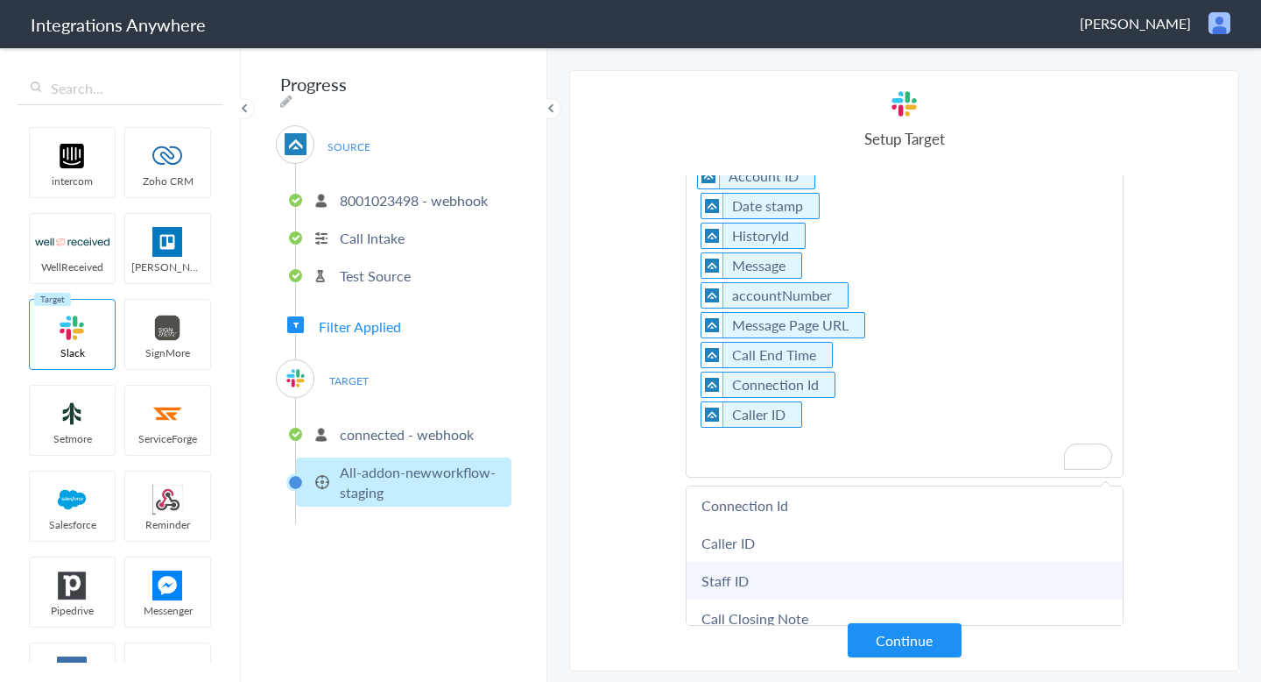
click at [788, 586] on link "Staff ID" at bounding box center [905, 581] width 436 height 38
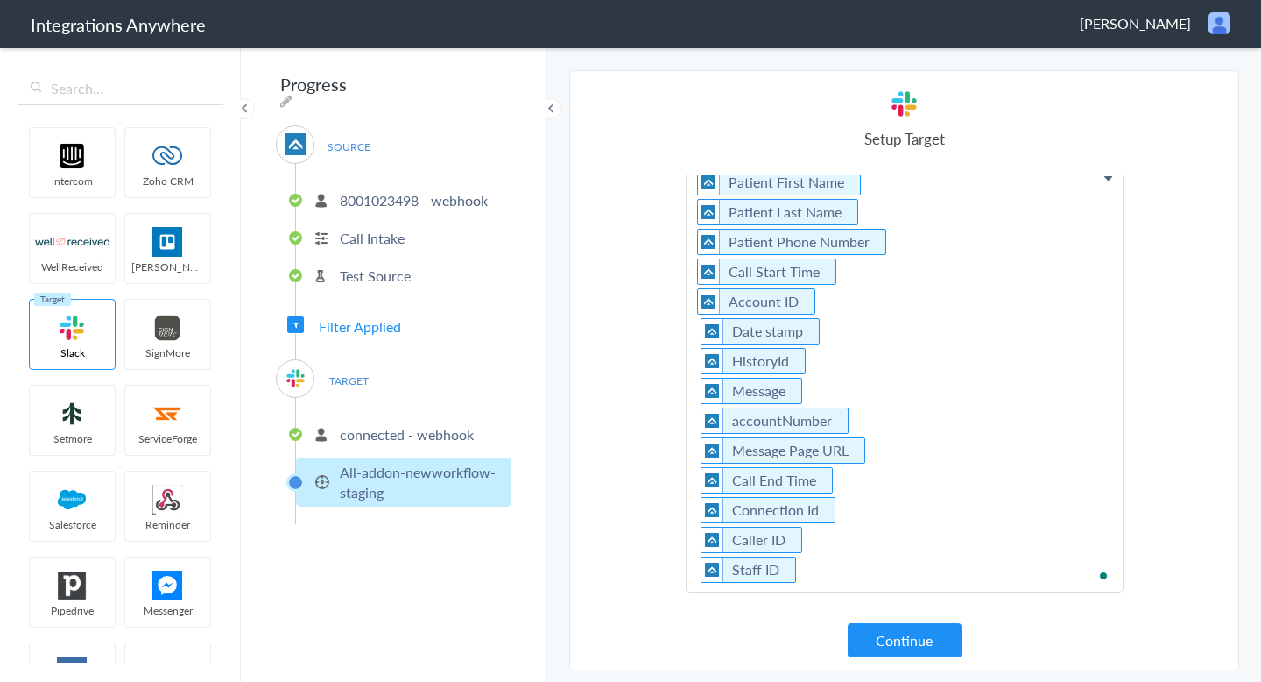
scroll to position [41, 0]
click at [821, 561] on p "Patient First Name Patient Last Name Patient Phone Number Call Start Time Accou…" at bounding box center [905, 375] width 436 height 431
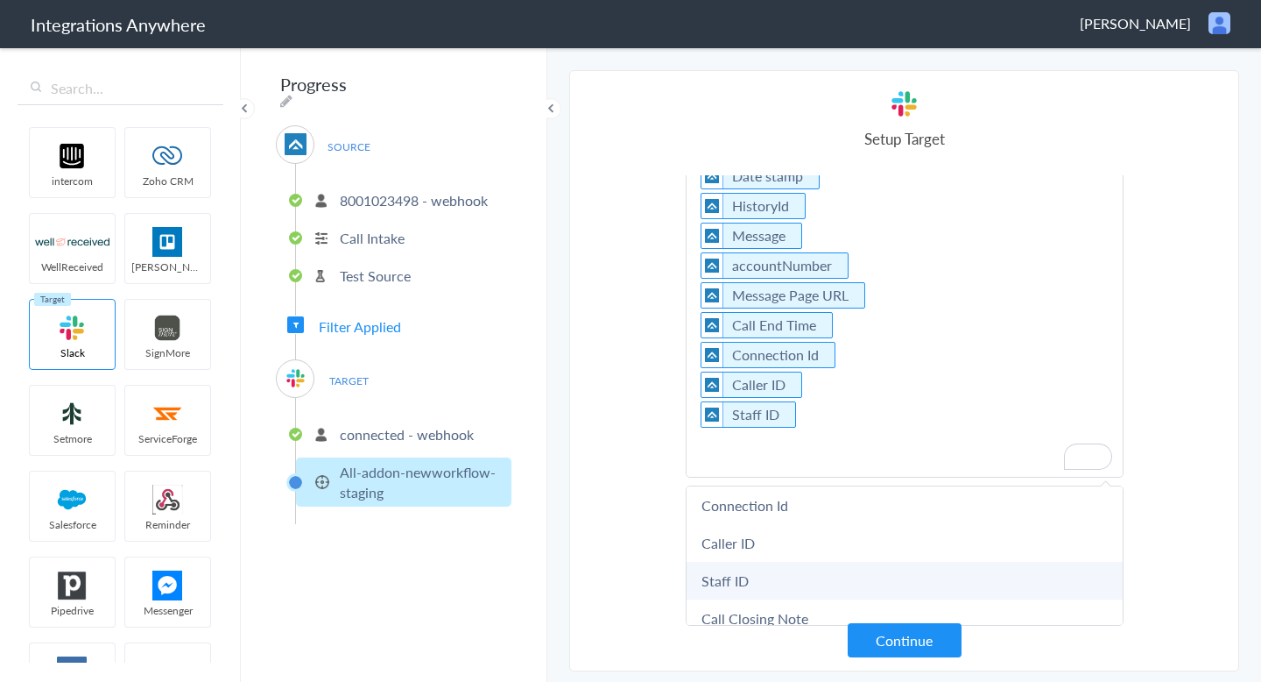
scroll to position [431, 0]
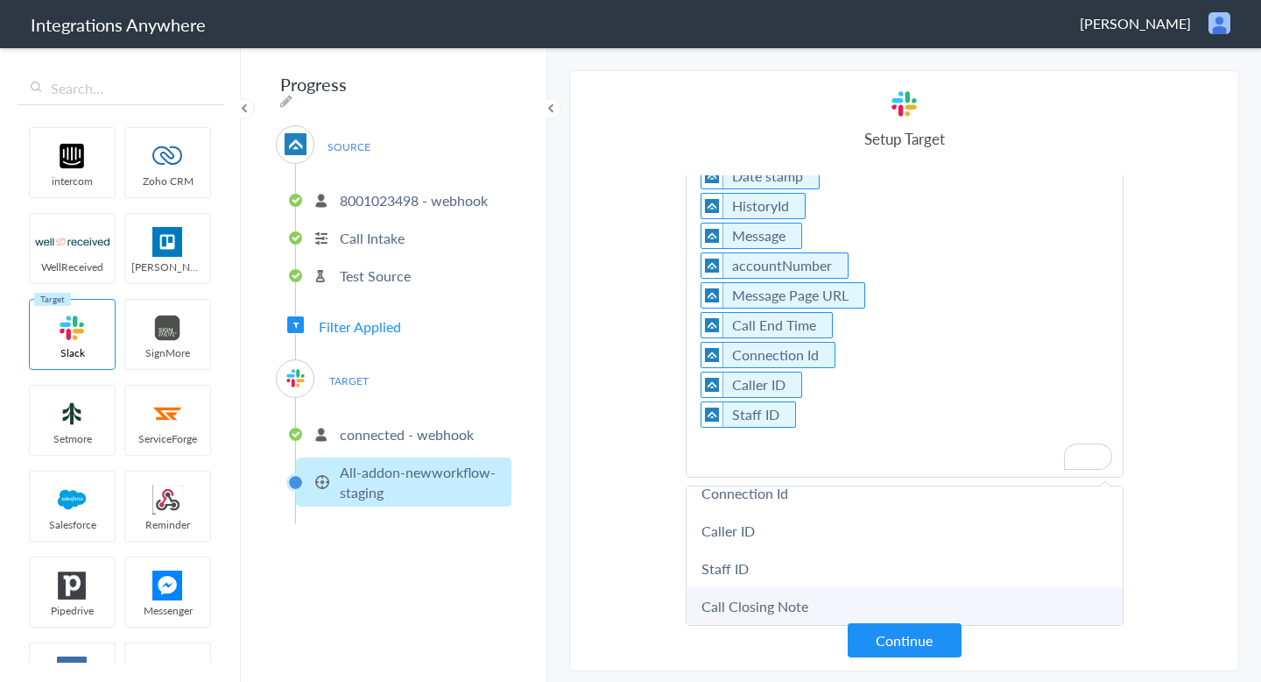
click at [762, 597] on link "Call Closing Note" at bounding box center [905, 606] width 436 height 38
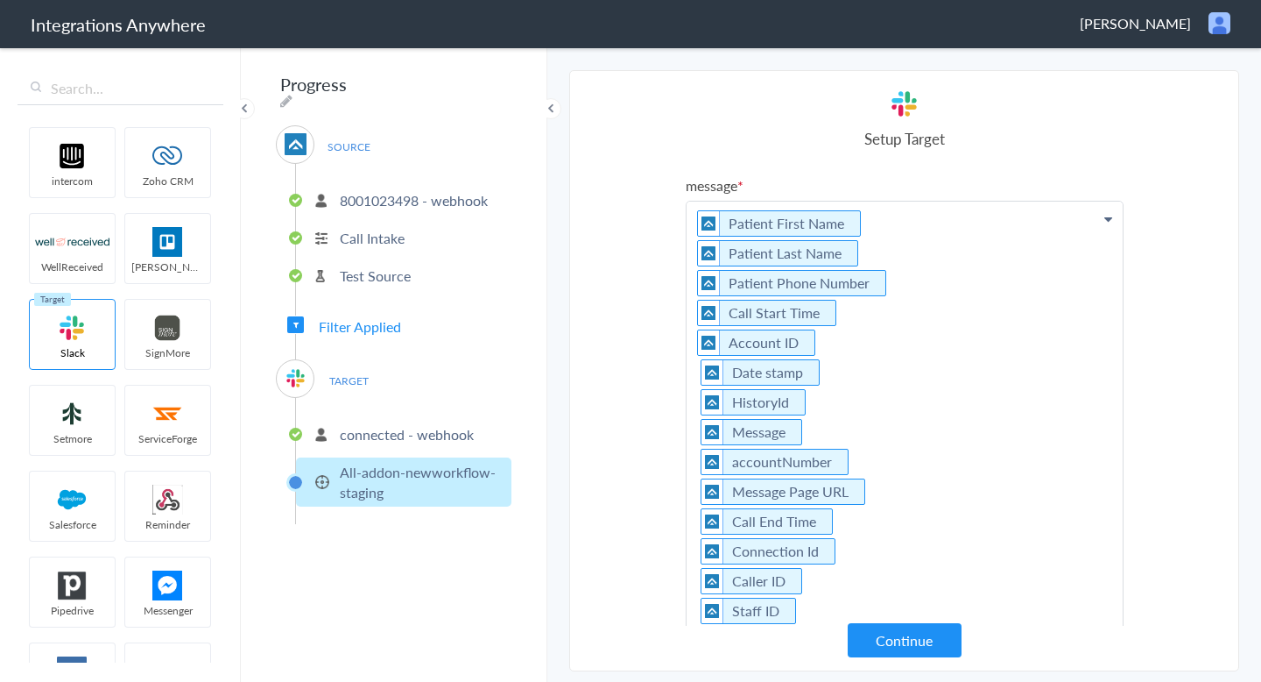
click at [696, 222] on p "Patient First Name Patient Last Name Patient Phone Number Call Start Time Accou…" at bounding box center [905, 431] width 436 height 461
click at [691, 249] on p "First Name - Patient First Name Patient Last Name Patient Phone Number Call Sta…" at bounding box center [905, 441] width 436 height 481
click at [695, 251] on p "First Name - Patient First Name Patient Last Name Patient Phone Number Call Sta…" at bounding box center [905, 441] width 436 height 481
click at [875, 246] on p "First Name - Patient First Name Patient Last Name Patient Phone Number Call Sta…" at bounding box center [905, 441] width 436 height 481
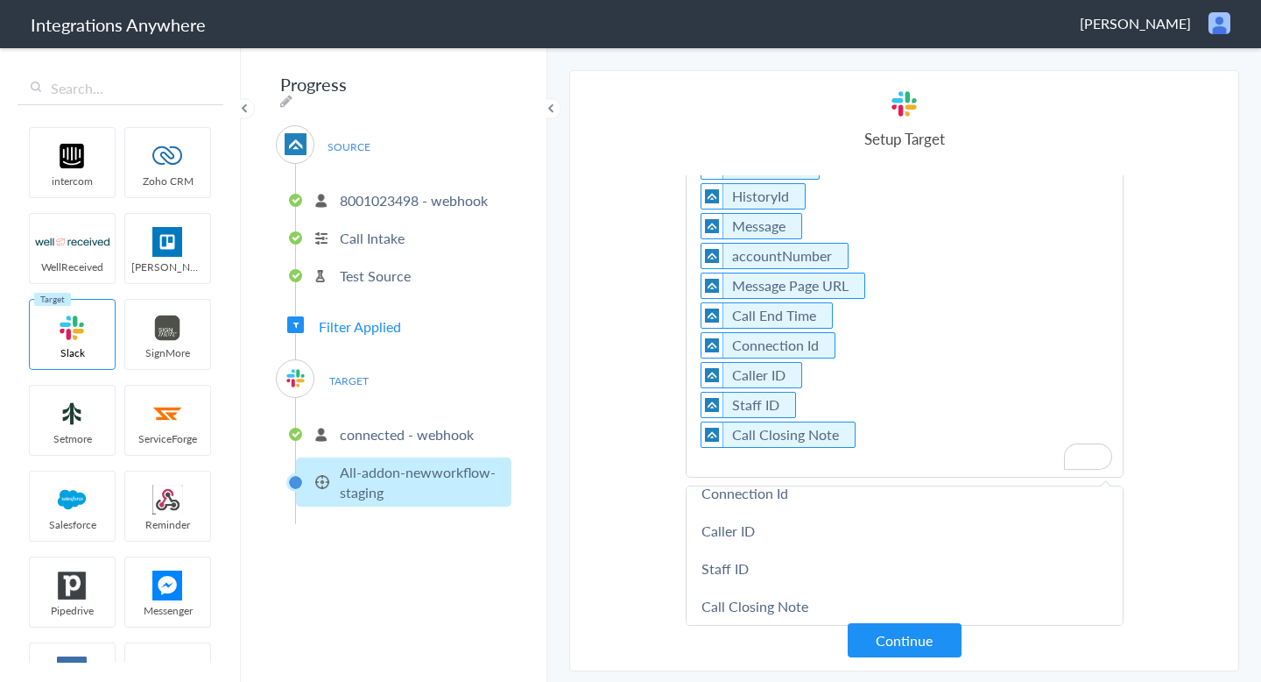
click at [869, 390] on p "First Name - Patient First Name Patient Last Name Patient Phone Number Call Sta…" at bounding box center [905, 236] width 436 height 481
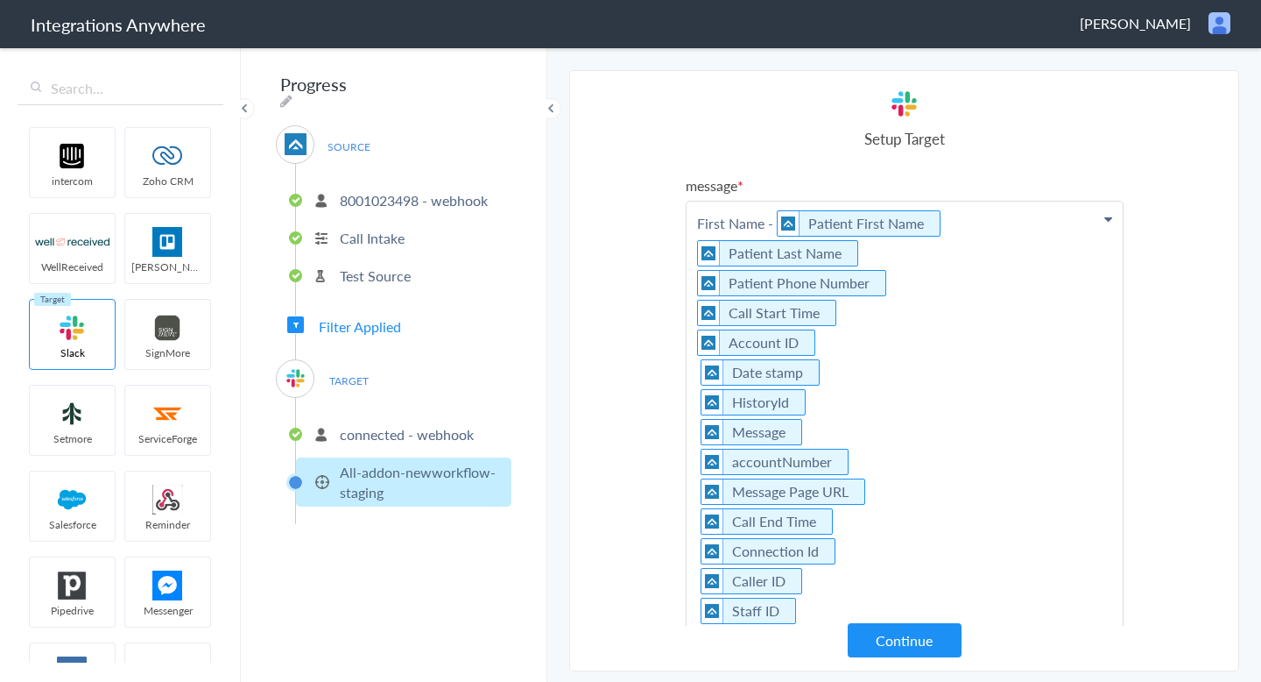
click at [696, 253] on p "First Name - Patient First Name Patient Last Name Patient Phone Number Call Sta…" at bounding box center [905, 441] width 436 height 481
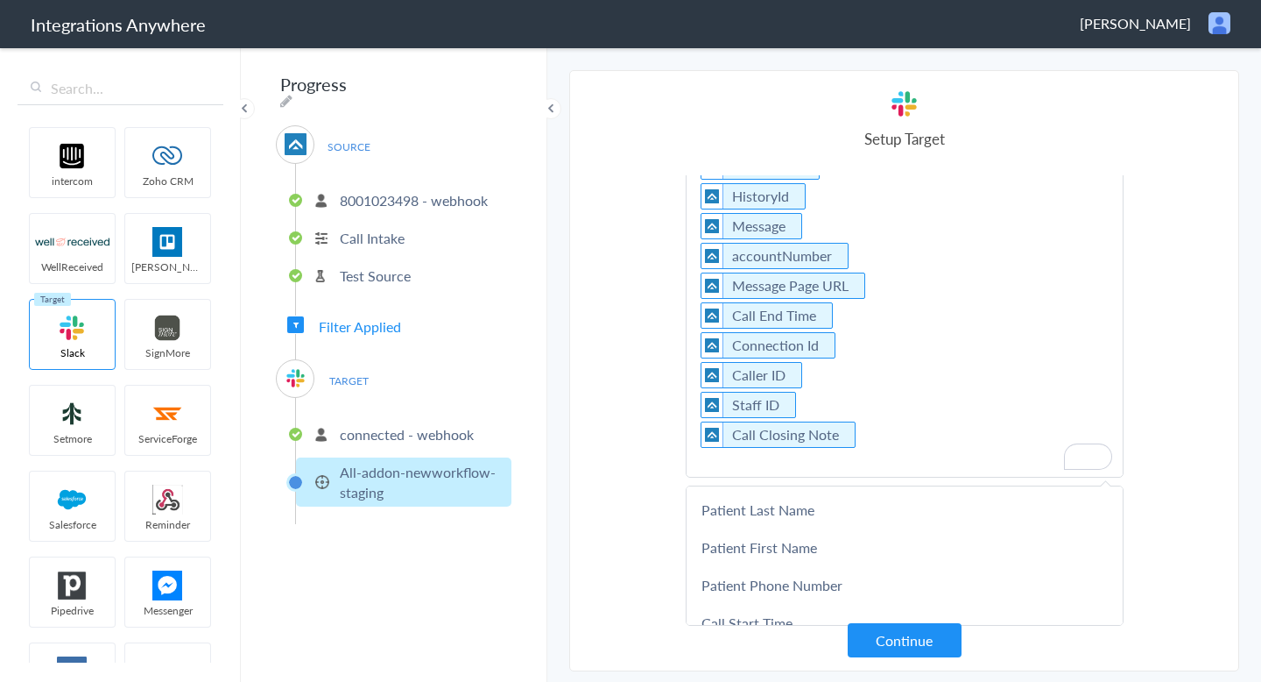
click at [859, 199] on p "First Name - Patient First Name Patient Last Name Patient Phone Number Call Sta…" at bounding box center [905, 236] width 436 height 481
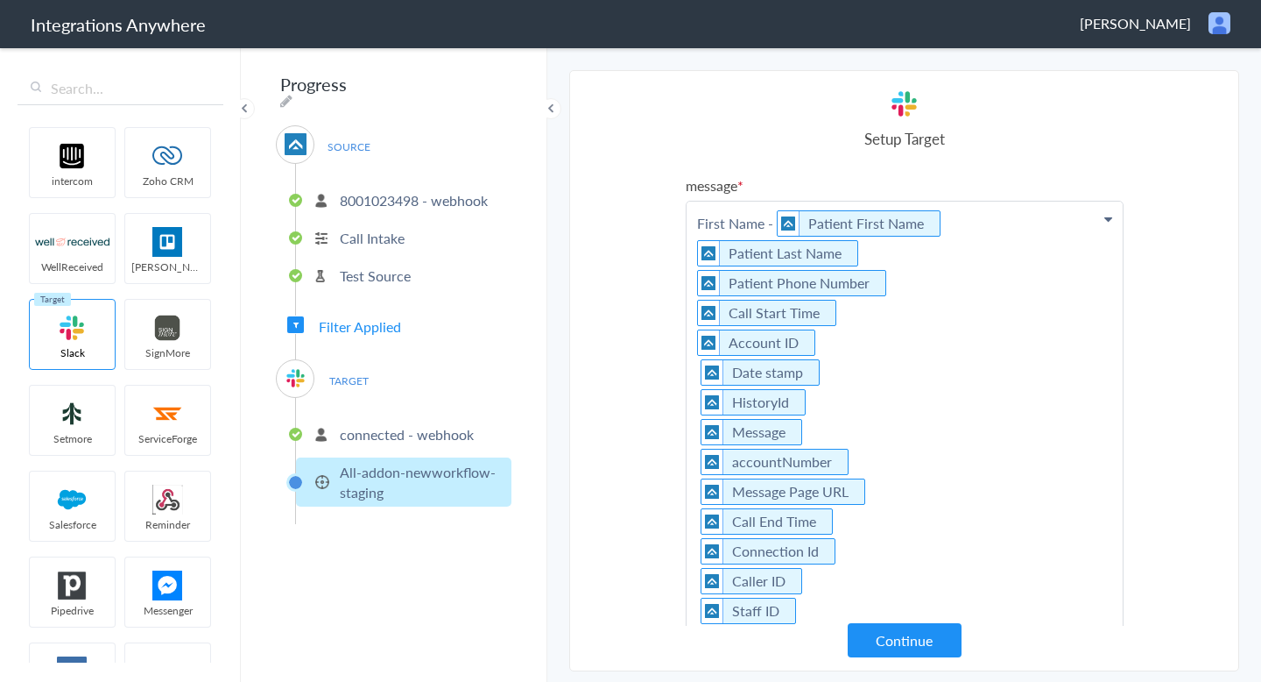
click at [868, 262] on p "First Name - Patient First Name Patient Last Name Patient Phone Number Call Sta…" at bounding box center [905, 441] width 436 height 481
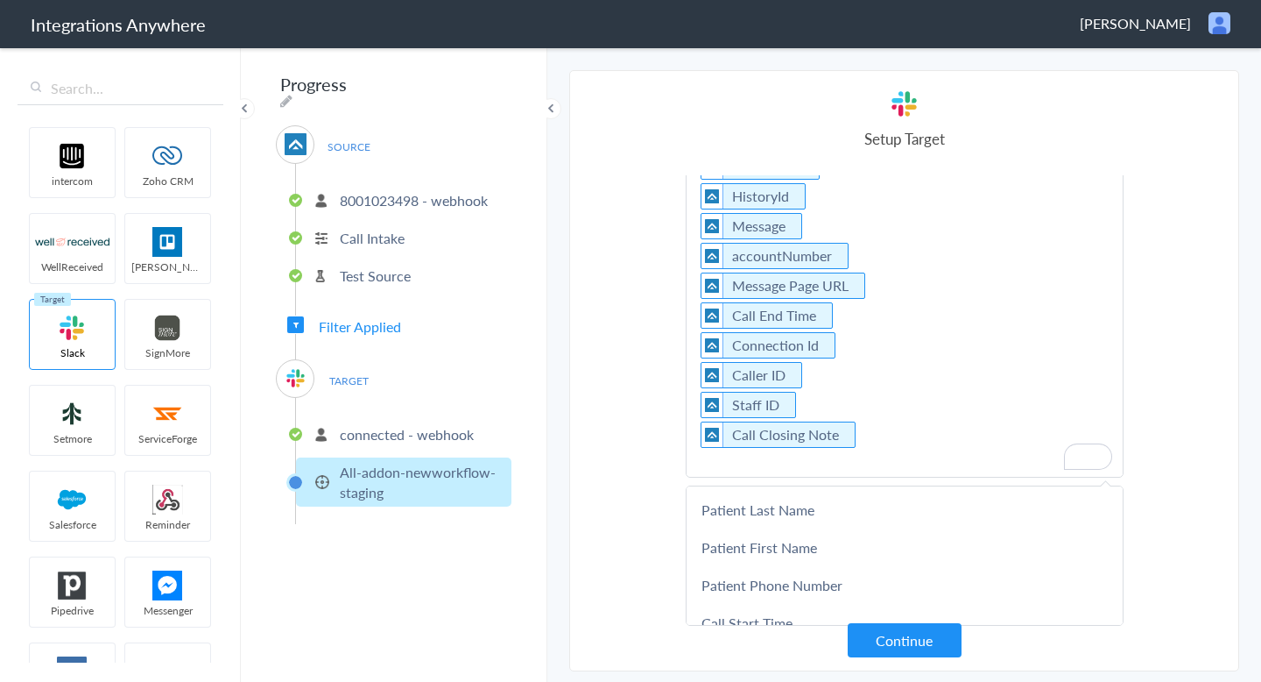
click at [683, 429] on section "Select Account 8001023498 - webhook Rename Delete (a few seconds ago) 800022736…" at bounding box center [904, 370] width 670 height 601
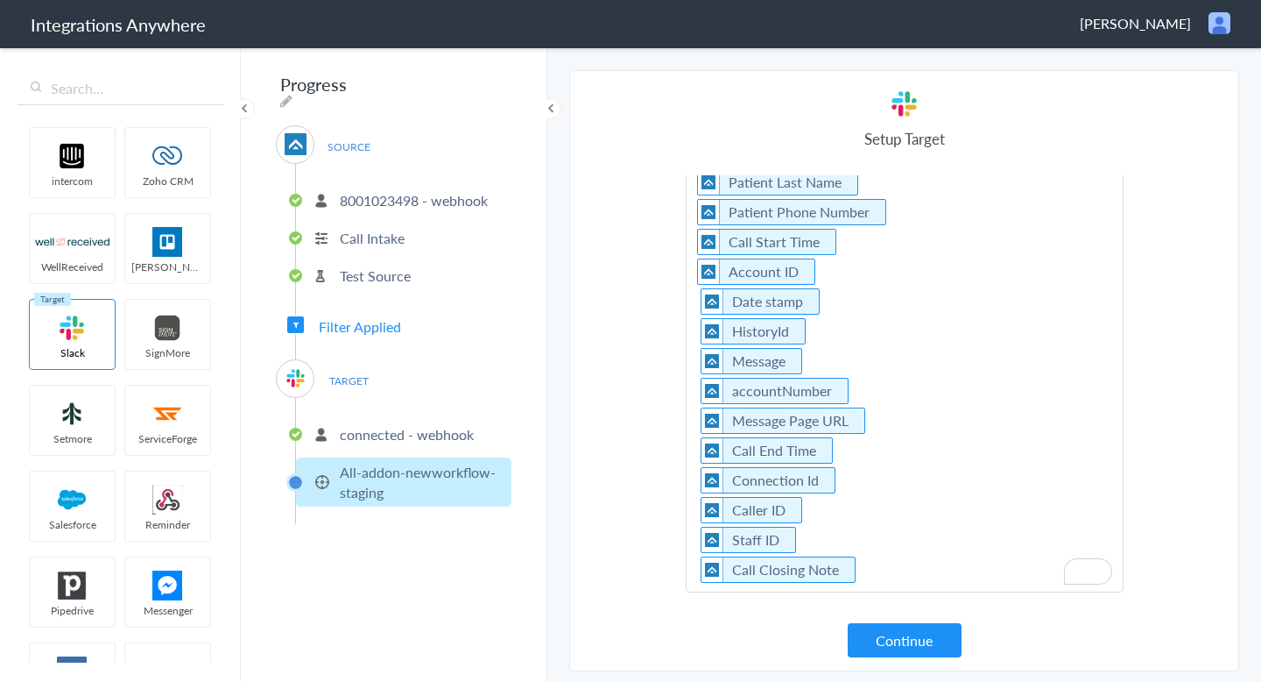
click at [627, 410] on section "Select Account 8001023498 - webhook Rename Delete (a few seconds ago) 800022736…" at bounding box center [904, 370] width 670 height 601
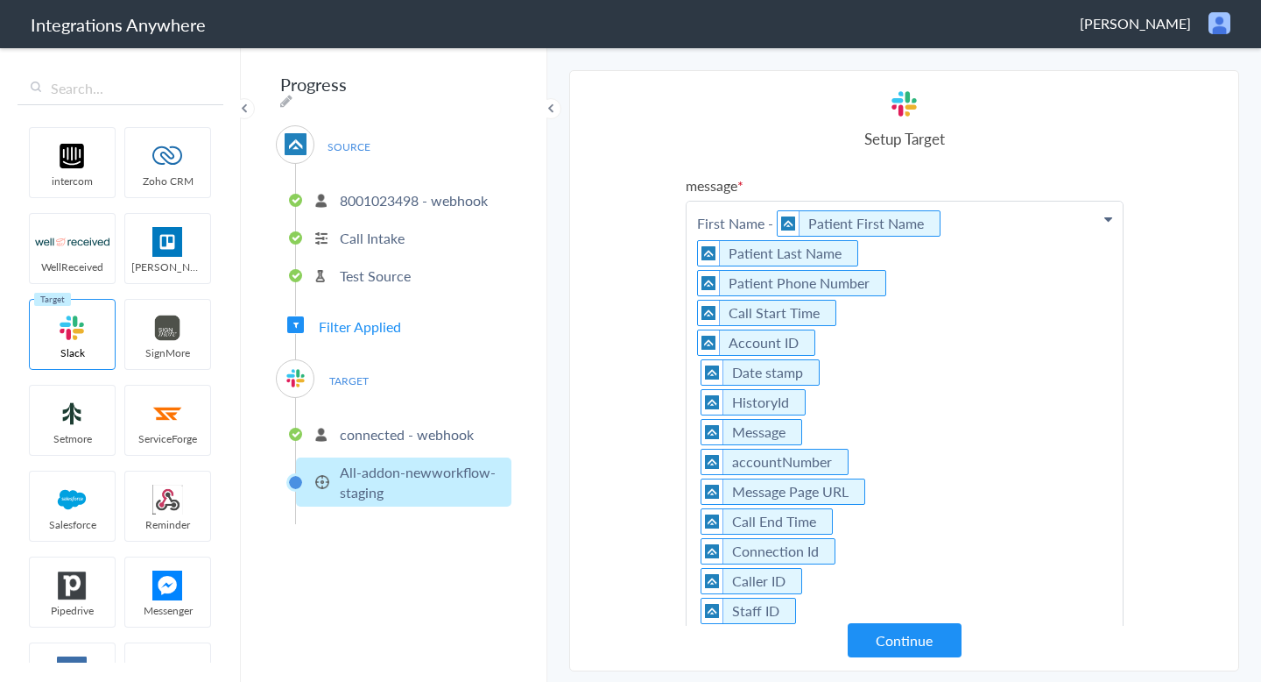
drag, startPoint x: 774, startPoint y: 222, endPoint x: 647, endPoint y: 222, distance: 126.1
click at [647, 222] on section "Select Account 8001023498 - webhook Rename Delete (a few seconds ago) 800022736…" at bounding box center [904, 370] width 670 height 601
copy p "First Name -"
click at [956, 224] on p "First Name - Patient First Name Patient Last Name Patient Phone Number Call Sta…" at bounding box center [905, 431] width 436 height 461
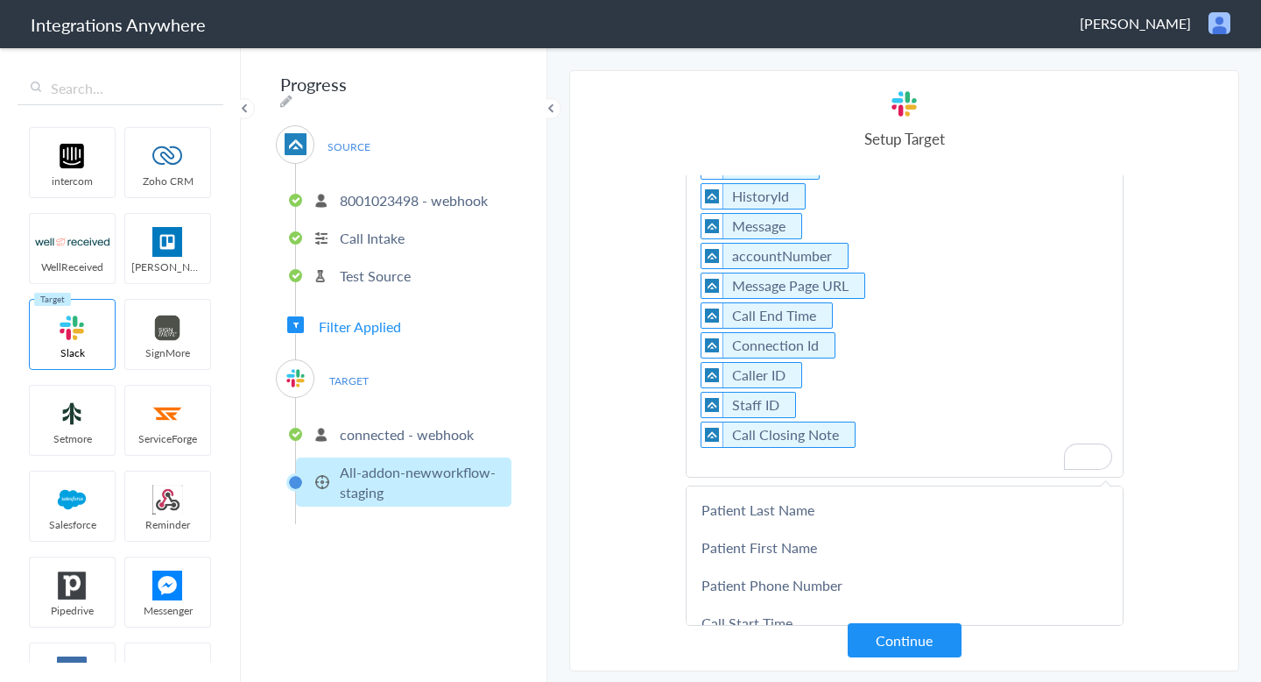
click at [891, 362] on p "First Name - Patient First Name Patient Last Name Patient Phone Number Call Sta…" at bounding box center [905, 225] width 436 height 501
click at [866, 436] on p "First Name - Patient First Name Patient Last Name Patient Phone Number Call Sta…" at bounding box center [905, 225] width 436 height 501
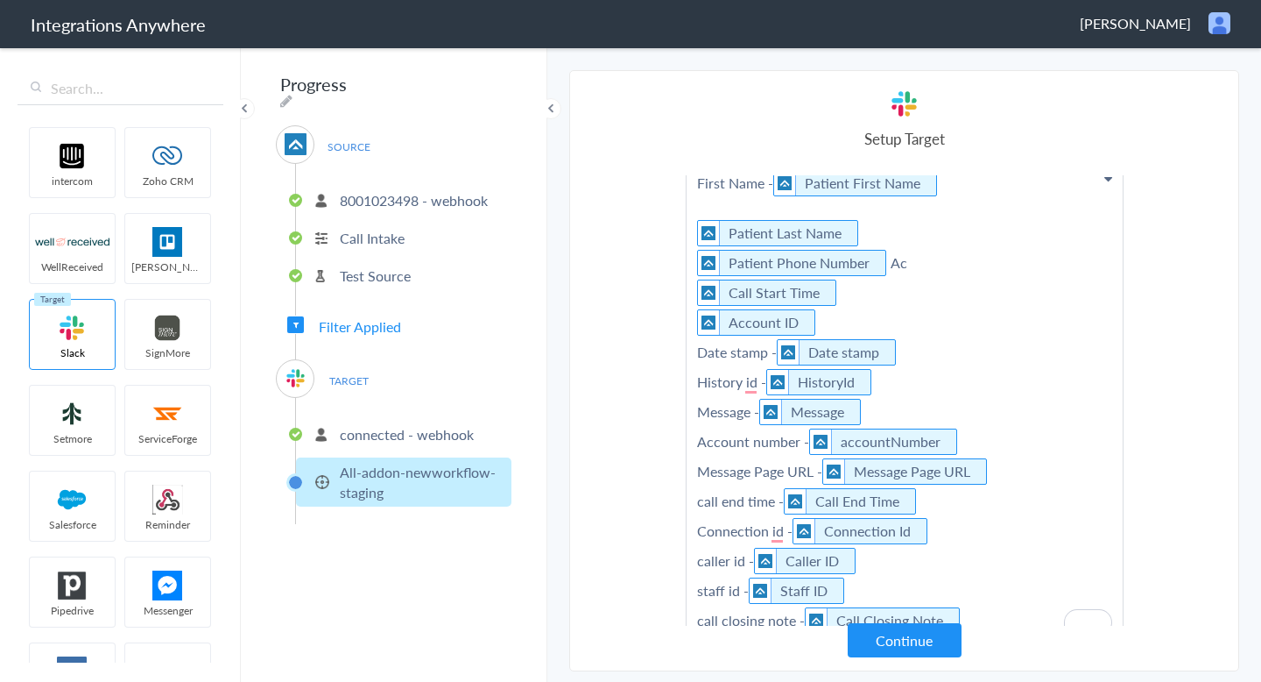
scroll to position [110, 0]
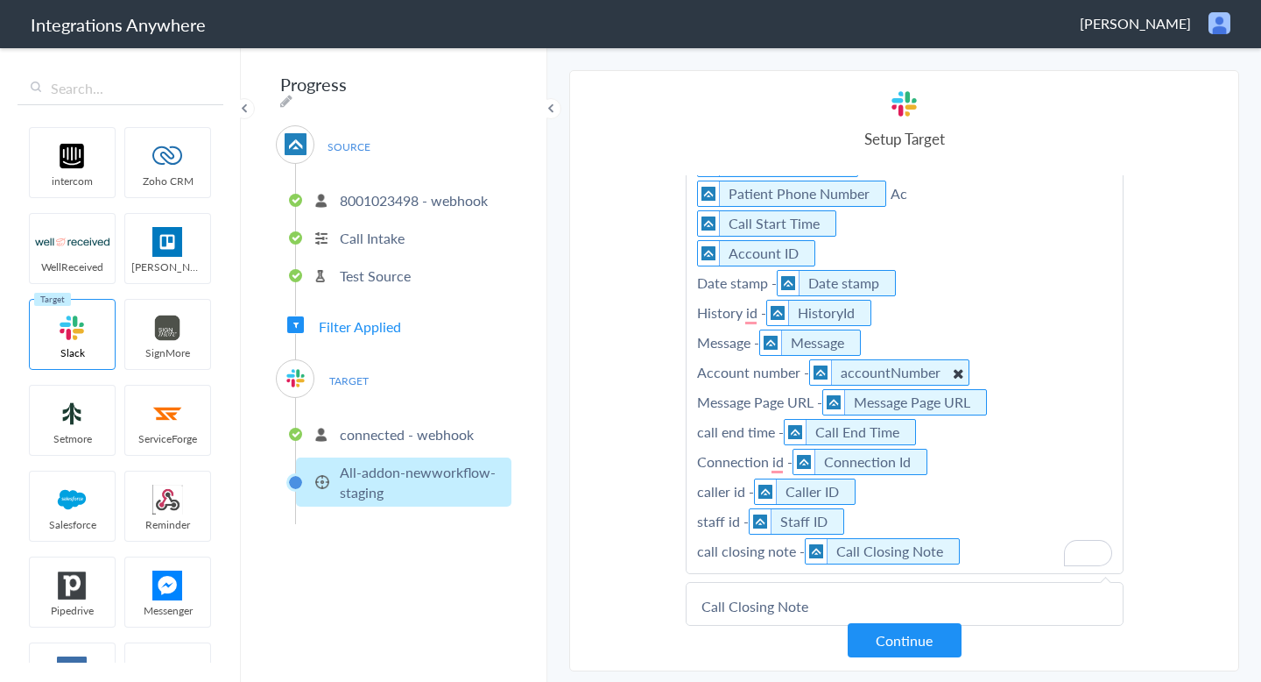
click at [906, 363] on link "accountNumber" at bounding box center [891, 372] width 100 height 20
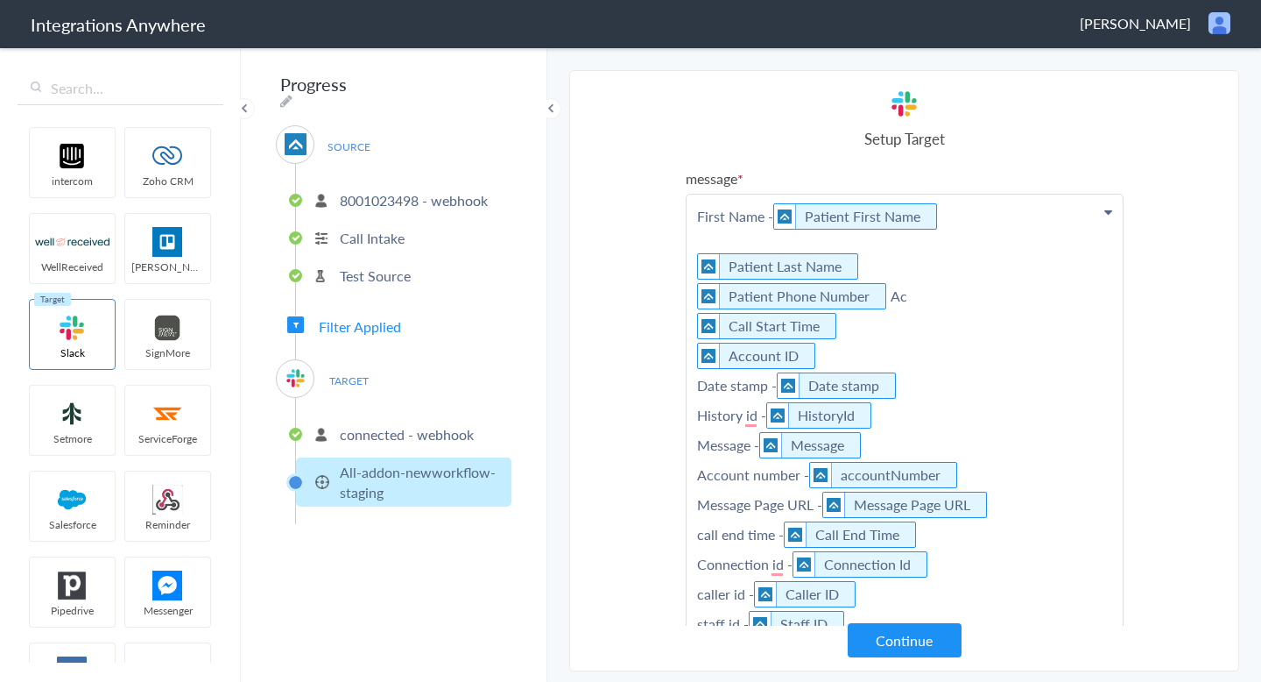
scroll to position [7, 0]
click at [950, 297] on p "First Name - Patient First Name Patient Last Name Patient Phone Number Ac Call …" at bounding box center [905, 434] width 436 height 481
click at [691, 359] on p "First Name - Patient First Name Patient Last Name Patient Phone Number Call Sta…" at bounding box center [905, 434] width 436 height 481
click at [700, 364] on img "To enrich screen reader interactions, please activate Accessibility in Grammarl…" at bounding box center [709, 355] width 22 height 25
click at [715, 380] on p "First Name - Patient First Name Patient Last Name Patient Phone Number Call Sta…" at bounding box center [905, 434] width 436 height 481
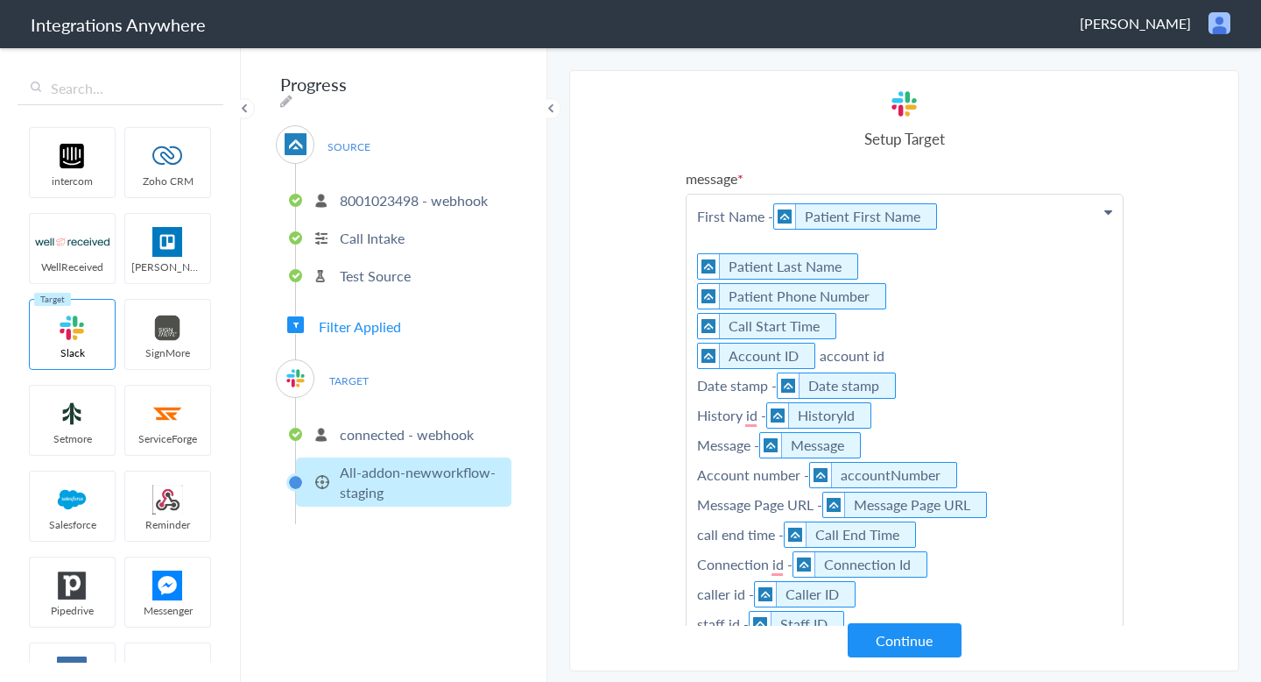
click at [821, 355] on p "First Name - Patient First Name Patient Last Name Patient Phone Number Call Sta…" at bounding box center [905, 434] width 436 height 481
click at [840, 333] on p "First Name - Patient First Name Patient Last Name Patient Phone Number Call Sta…" at bounding box center [905, 434] width 436 height 481
click at [874, 259] on p "First Name - Patient First Name Patient Last Name Patient Phone Number - phone …" at bounding box center [905, 434] width 436 height 481
click at [905, 637] on button "Continue" at bounding box center [905, 640] width 114 height 34
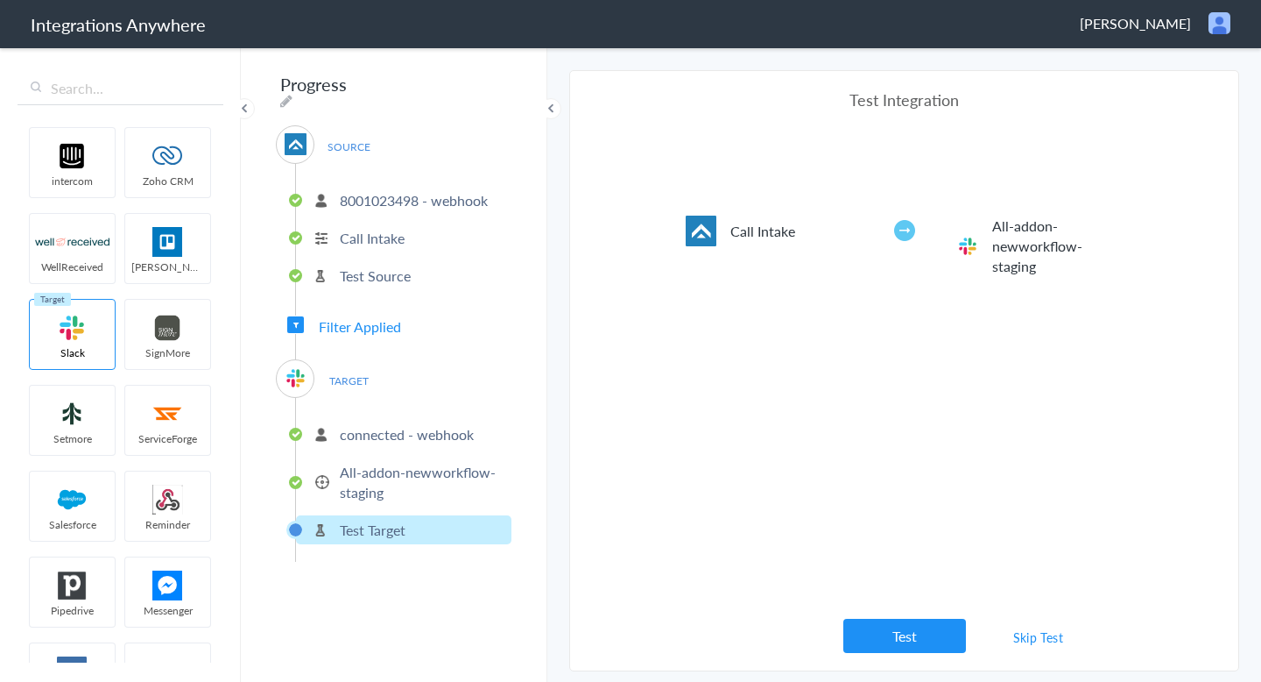
click at [905, 637] on button "Test" at bounding box center [905, 635] width 123 height 34
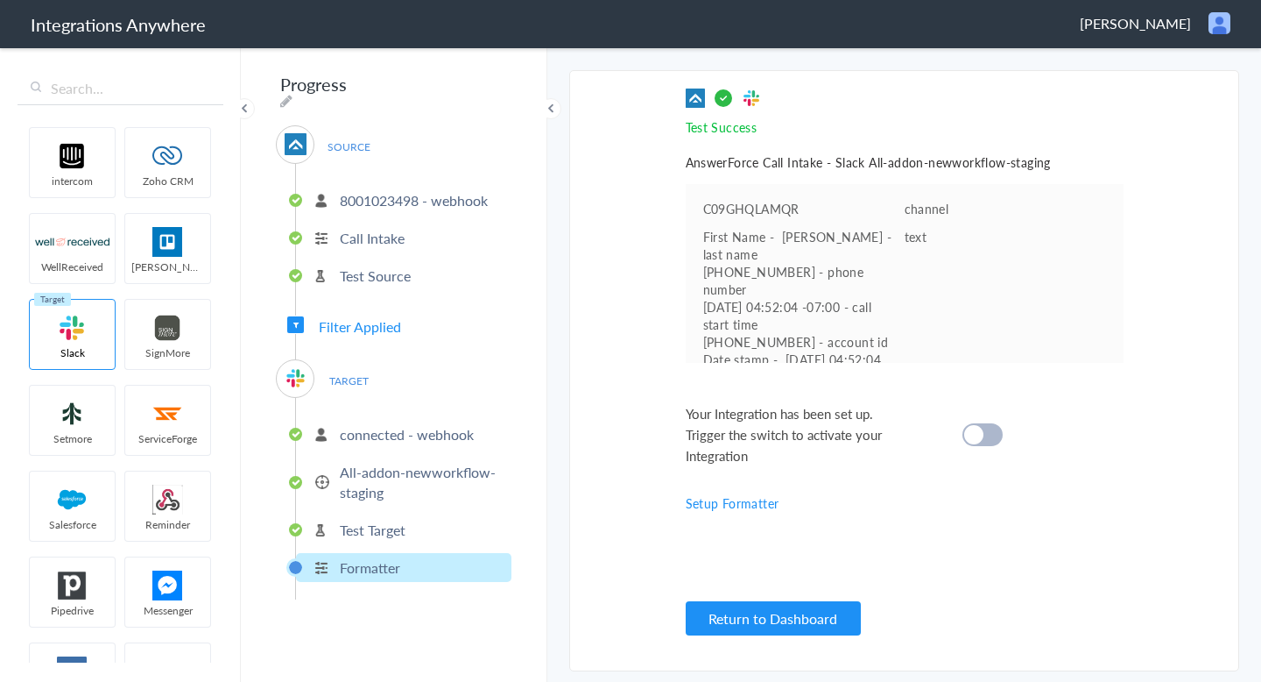
click at [970, 434] on cite at bounding box center [974, 434] width 19 height 19
click at [727, 509] on link "Setup Formatter" at bounding box center [733, 503] width 94 height 18
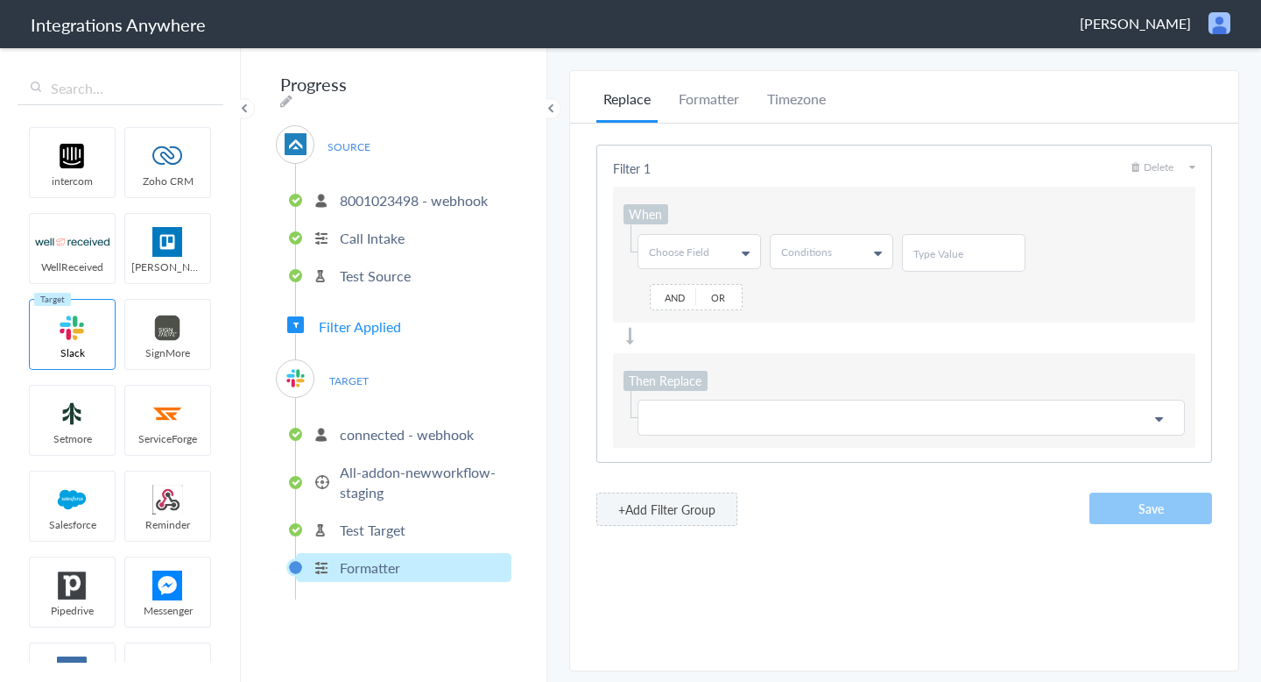
click at [707, 251] on span "Choose Field" at bounding box center [679, 251] width 60 height 15
click at [706, 322] on link "Patient First Name" at bounding box center [699, 305] width 120 height 32
click at [874, 246] on icon at bounding box center [878, 253] width 8 height 14
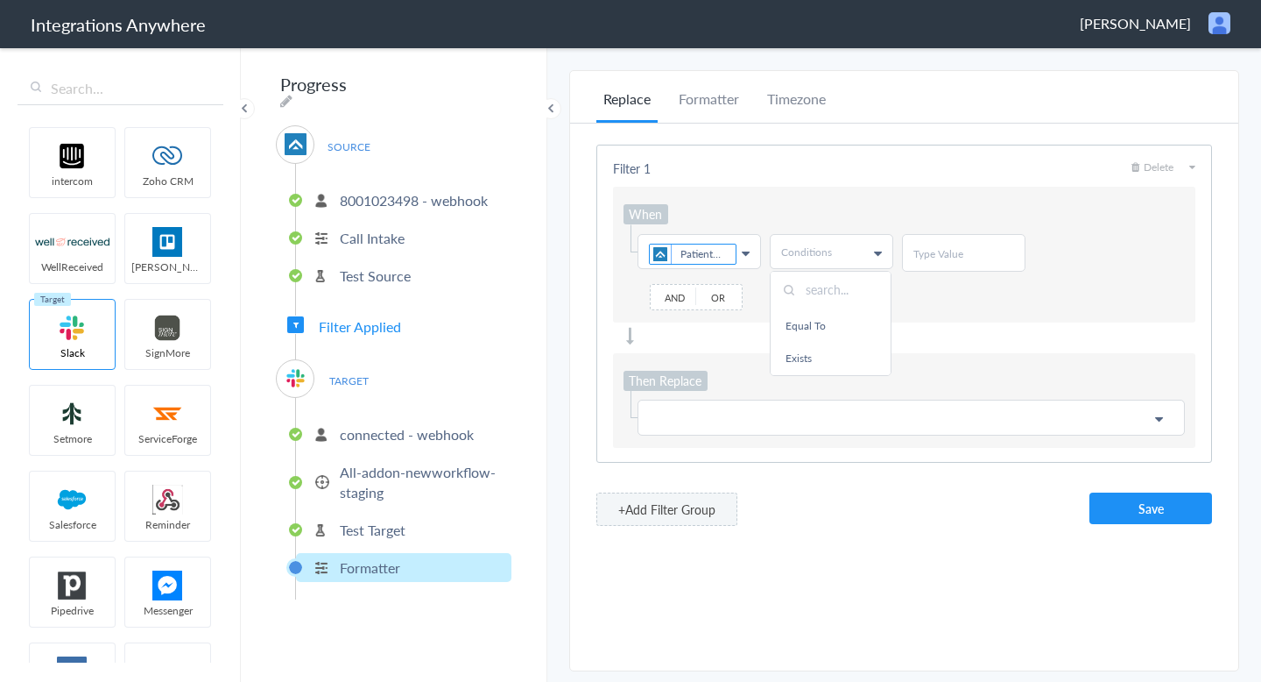
scroll to position [123, 0]
click at [847, 342] on link "Exists" at bounding box center [831, 358] width 120 height 32
click at [771, 419] on p at bounding box center [911, 415] width 525 height 22
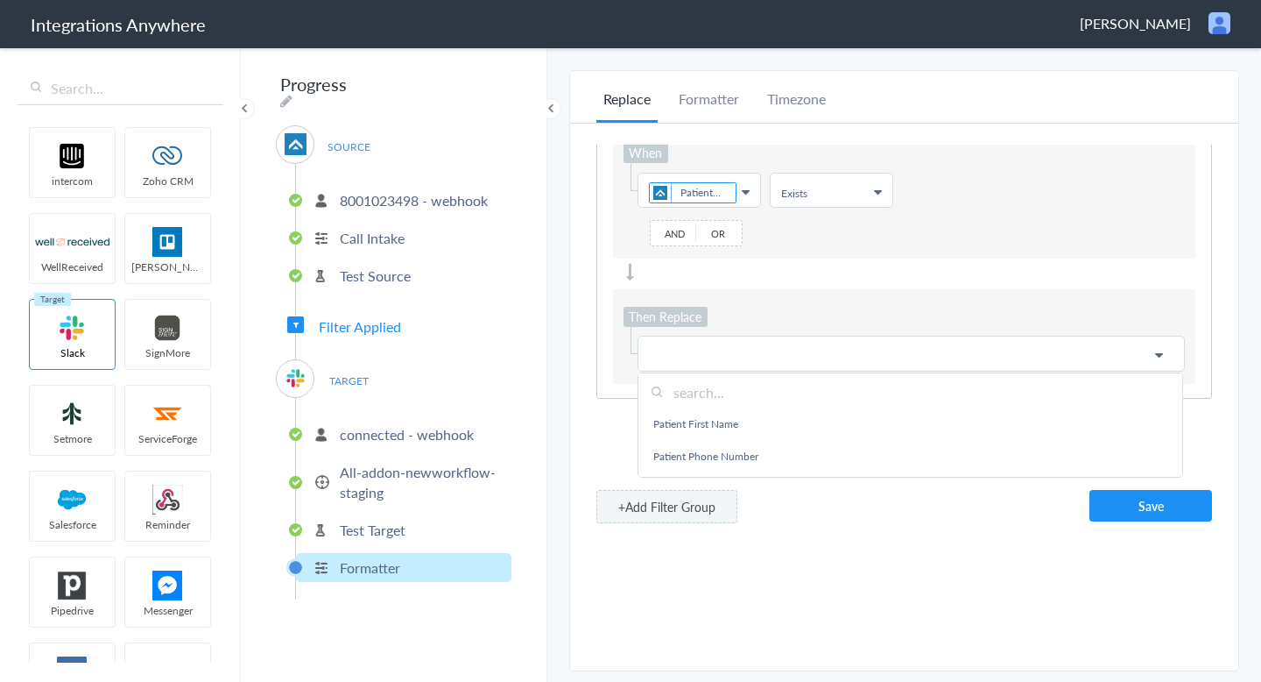
scroll to position [5, 0]
click at [771, 441] on link "Patient First Name" at bounding box center [911, 454] width 544 height 32
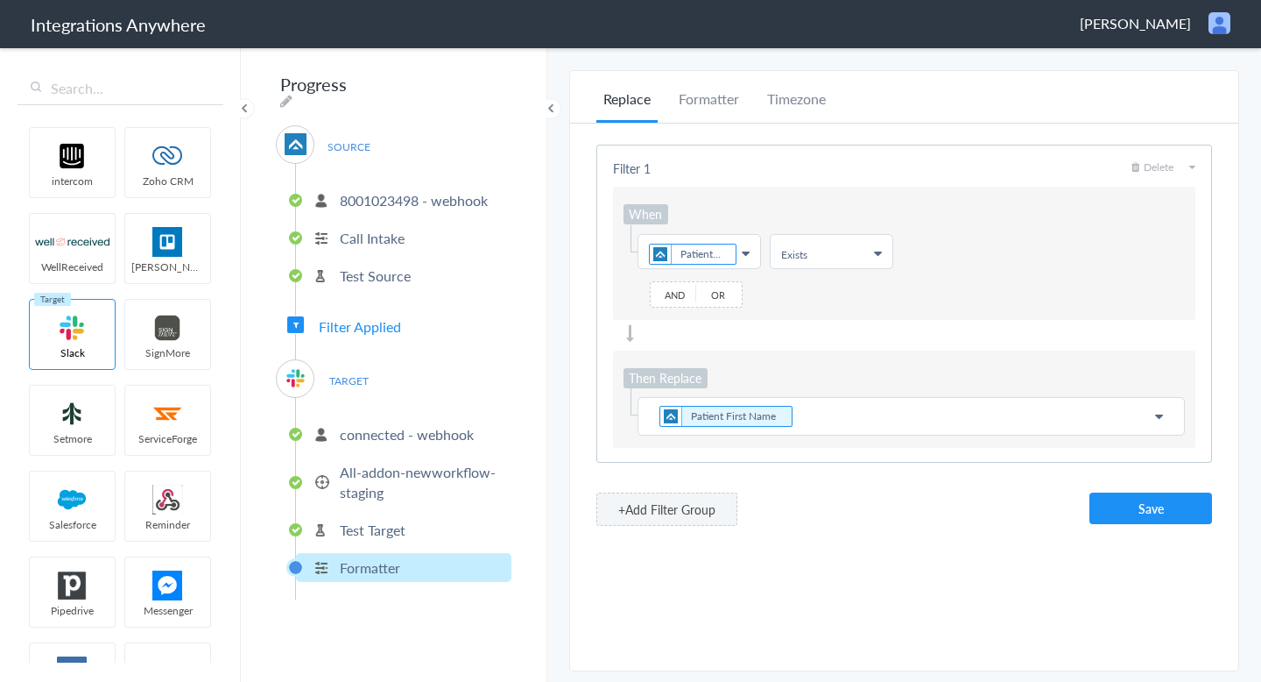
scroll to position [0, 0]
click at [835, 413] on p "Patient First Name" at bounding box center [911, 416] width 525 height 25
click at [680, 407] on p "MR/Mrs - Patient First Name" at bounding box center [911, 416] width 525 height 25
click at [1188, 514] on button "Save" at bounding box center [1151, 508] width 123 height 32
click at [435, 195] on p "8001023498 - webhook" at bounding box center [414, 200] width 148 height 20
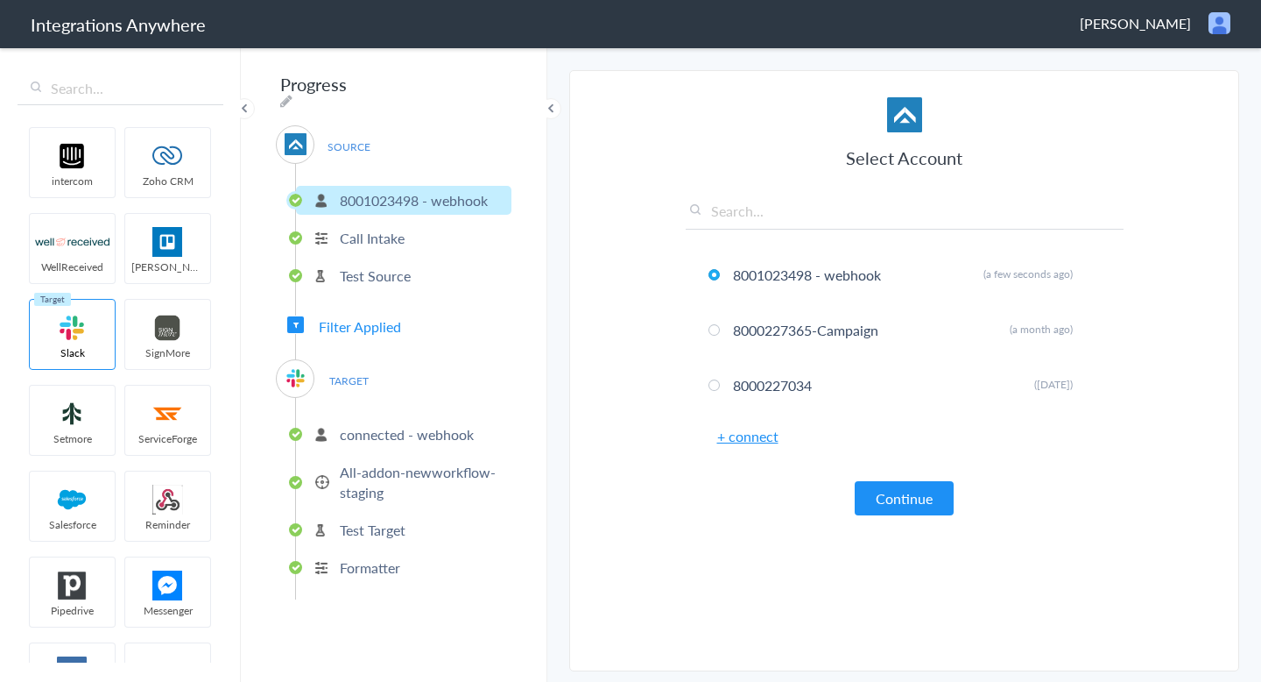
drag, startPoint x: 817, startPoint y: 279, endPoint x: 668, endPoint y: 282, distance: 148.9
click at [669, 282] on section "Select Account 8001023498 - webhook Rename Delete (a few seconds ago) 800022736…" at bounding box center [904, 370] width 670 height 601
drag, startPoint x: 420, startPoint y: 194, endPoint x: 342, endPoint y: 195, distance: 78.9
click at [342, 195] on p "8001023498 - webhook" at bounding box center [414, 200] width 148 height 20
copy p "8001023498"
